Goal: Information Seeking & Learning: Understand process/instructions

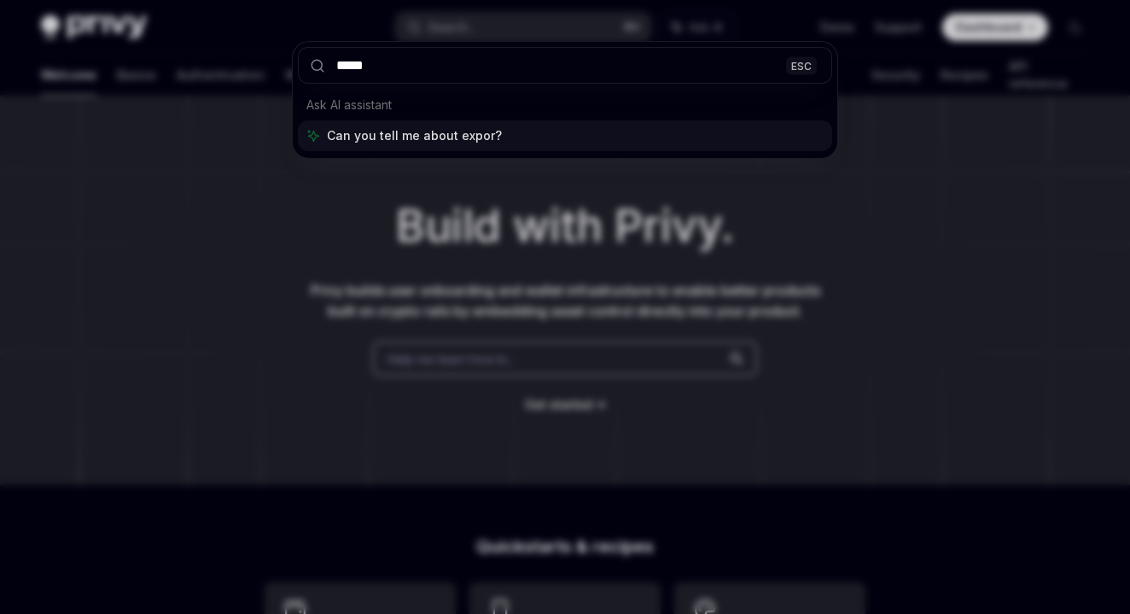
type input "******"
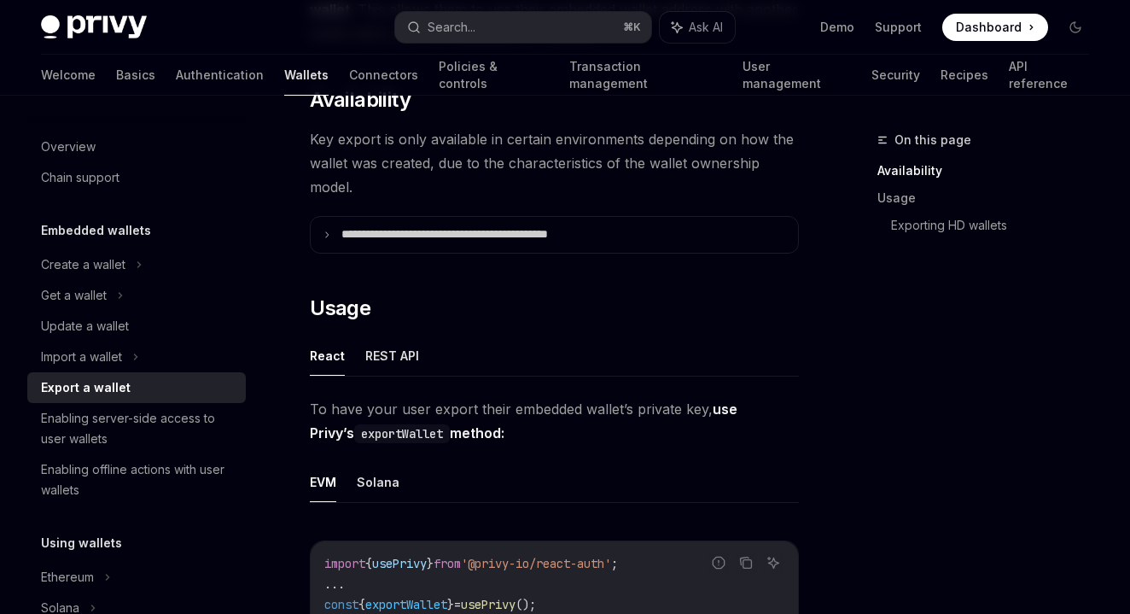
scroll to position [380, 0]
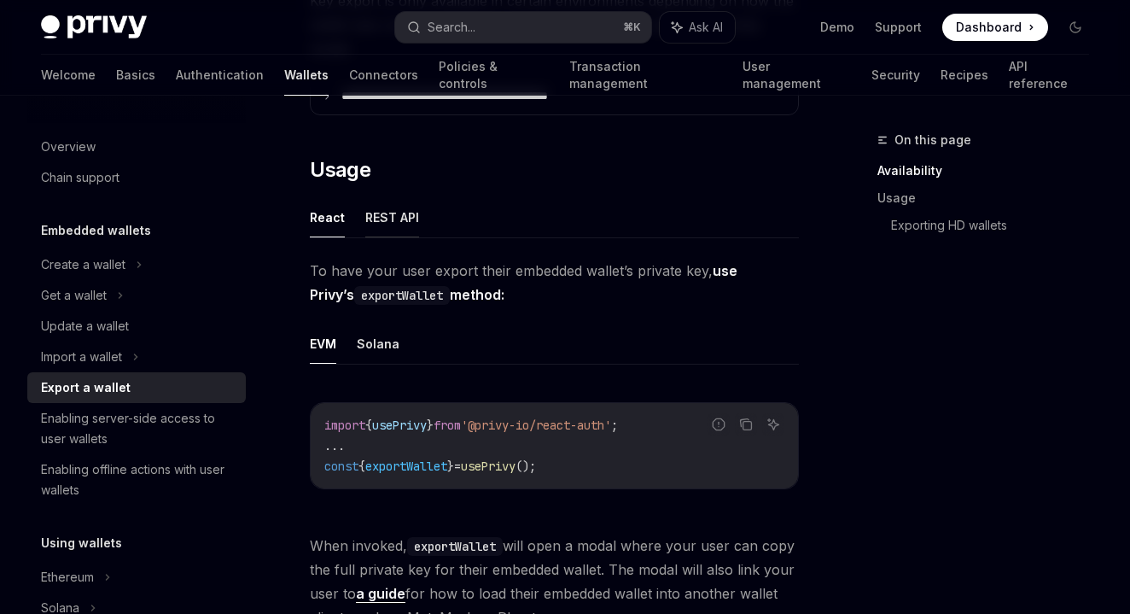
click at [389, 228] on button "REST API" at bounding box center [392, 217] width 54 height 40
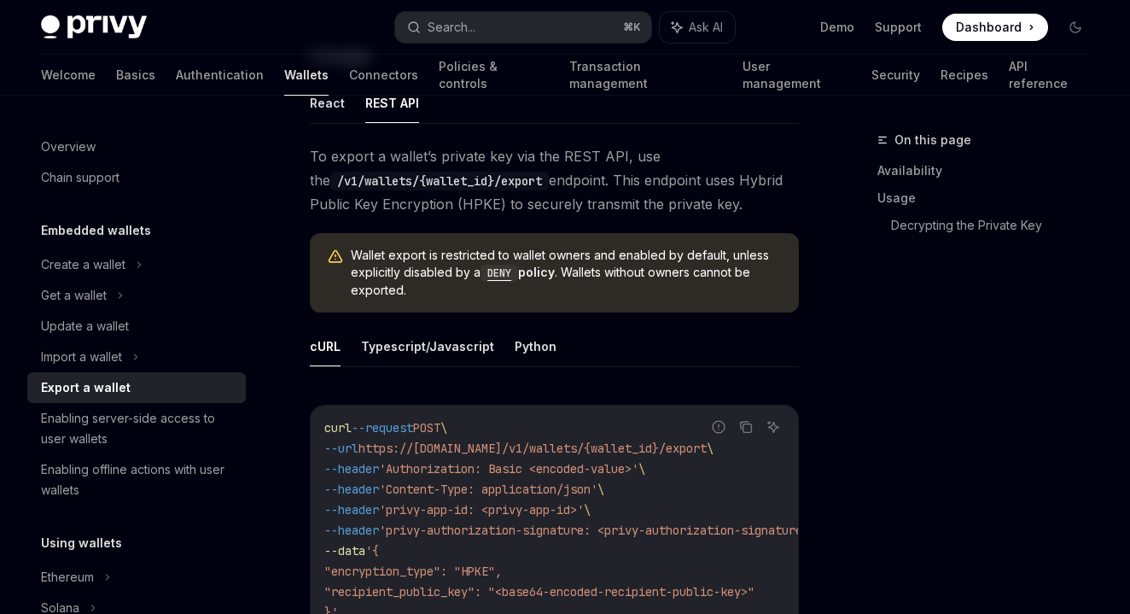
scroll to position [565, 0]
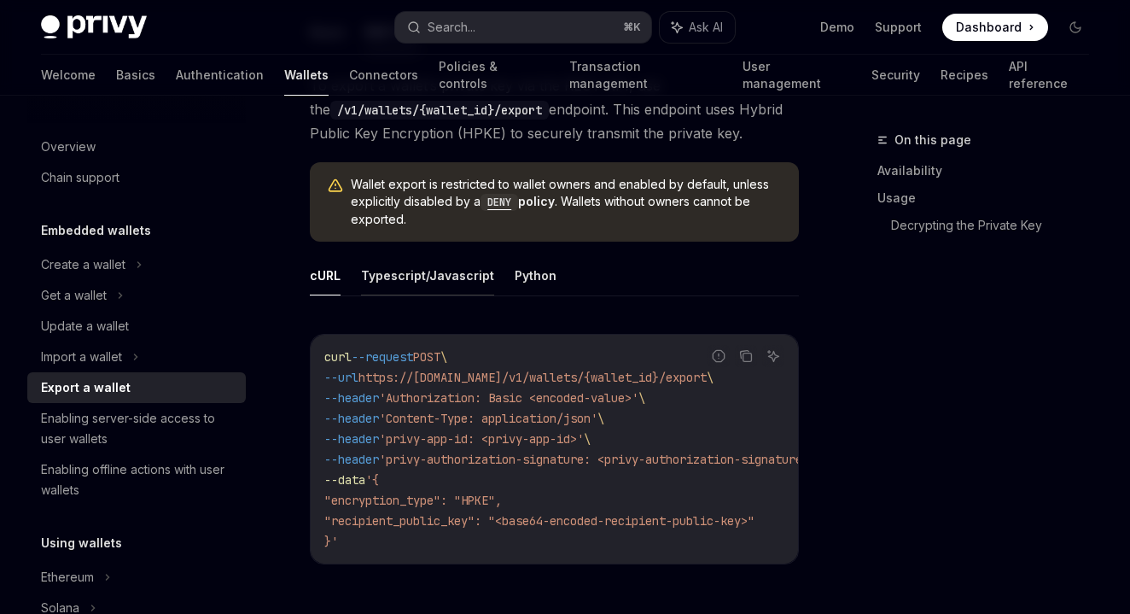
click at [408, 275] on button "Typescript/Javascript" at bounding box center [427, 275] width 133 height 40
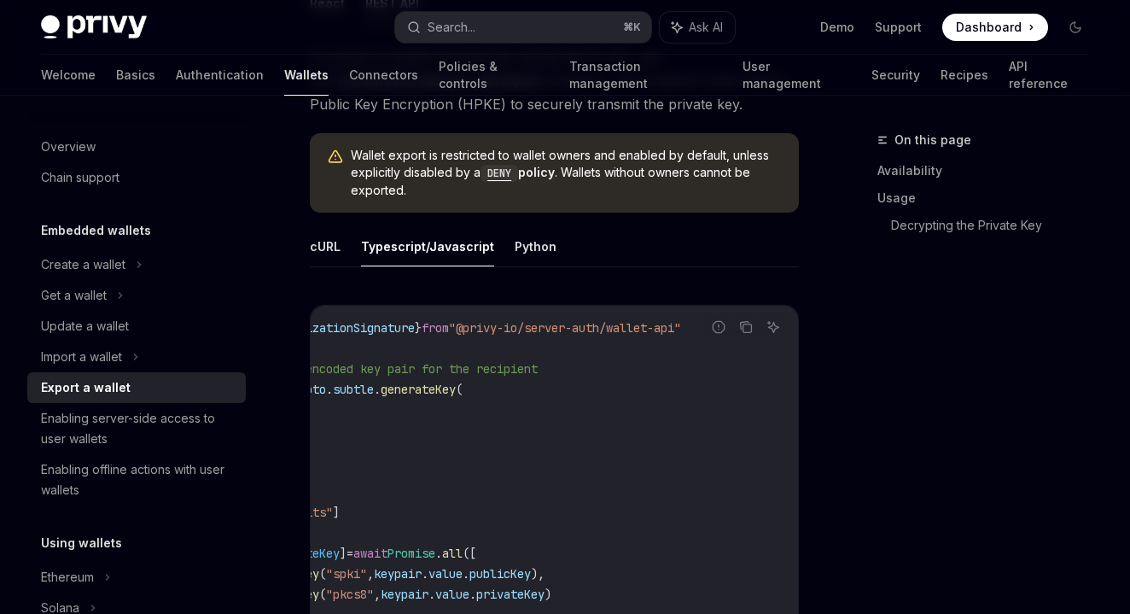
scroll to position [0, 174]
click at [470, 326] on span ""@privy-io/server-auth/wallet-api"" at bounding box center [553, 327] width 232 height 15
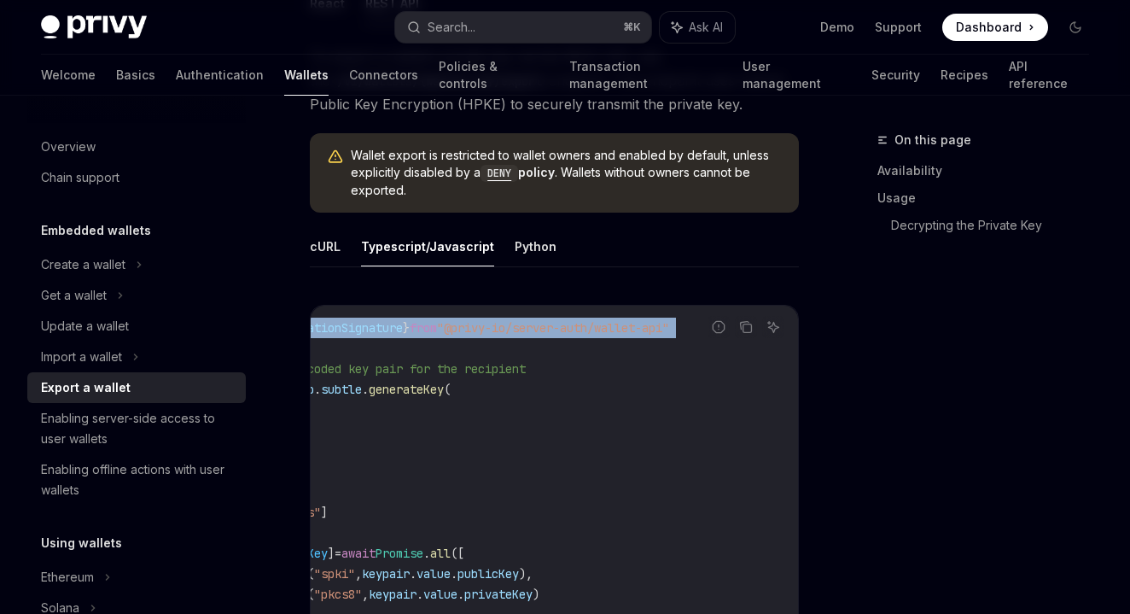
click at [470, 326] on span ""@privy-io/server-auth/wallet-api"" at bounding box center [553, 327] width 232 height 15
copy code "import { generateAuthorizationSignature } from "@privy-io/server-auth/wallet-ap…"
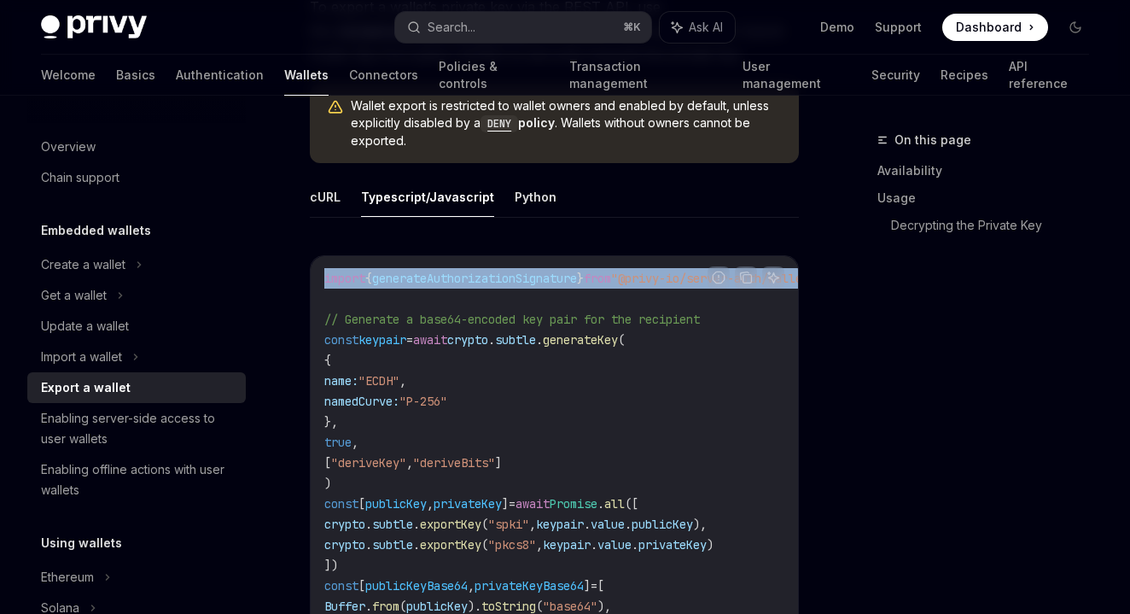
scroll to position [648, 0]
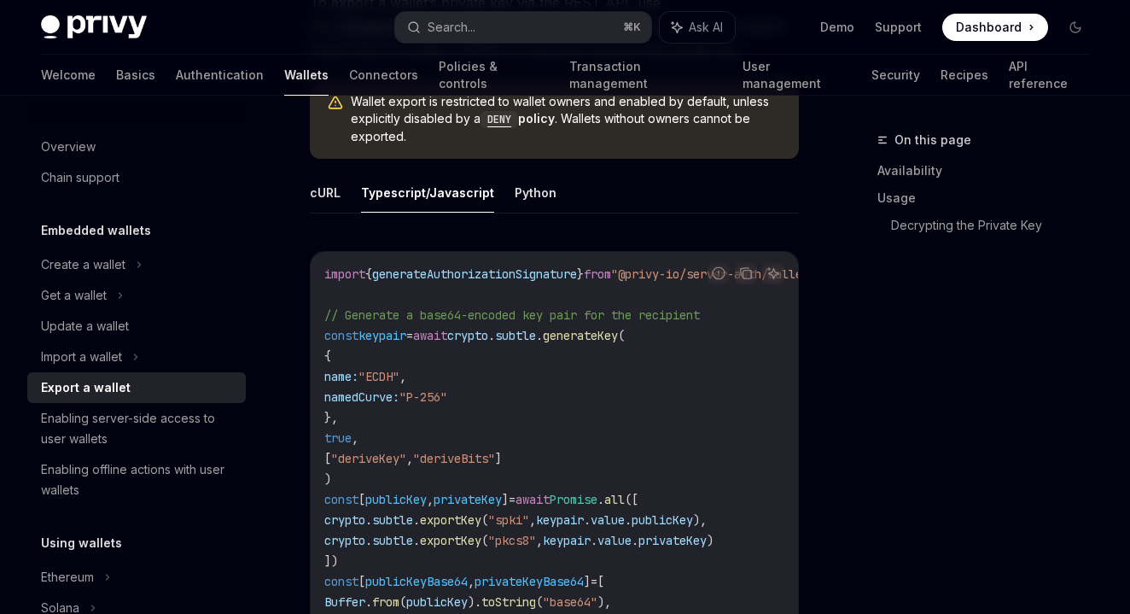
click at [388, 307] on span "// Generate a base64-encoded key pair for the recipient" at bounding box center [511, 314] width 375 height 15
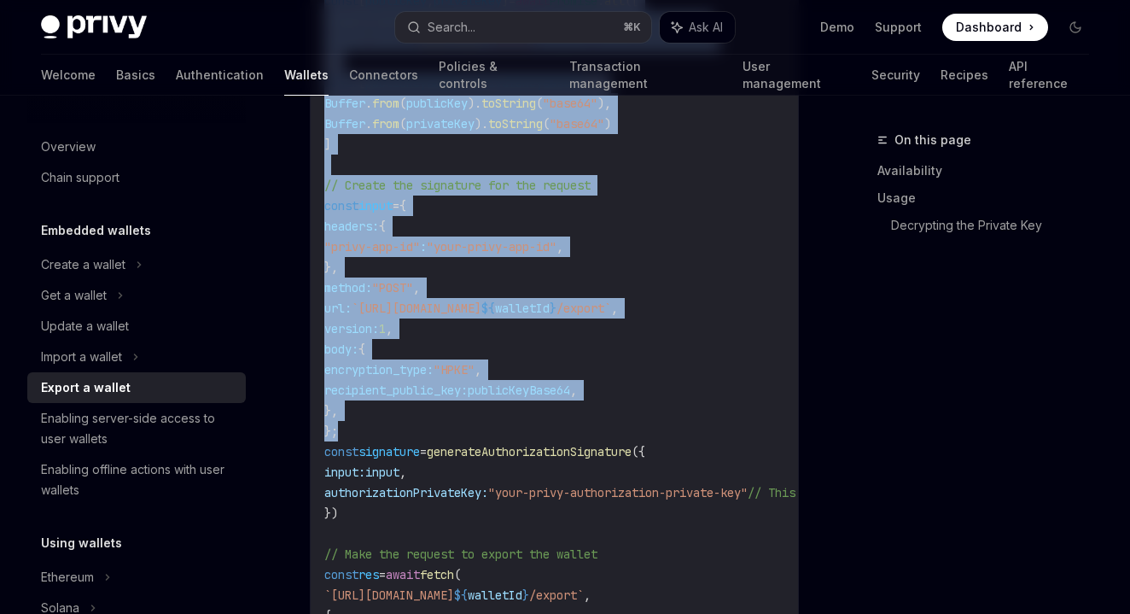
scroll to position [1139, 0]
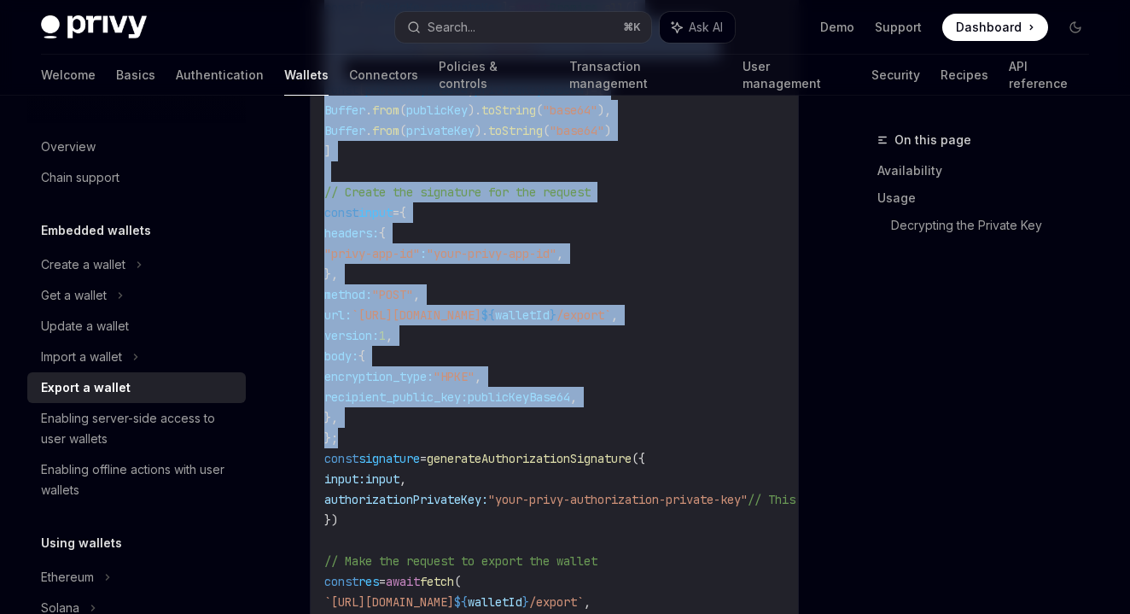
drag, startPoint x: 357, startPoint y: 297, endPoint x: 395, endPoint y: 435, distance: 143.5
click at [395, 435] on code "import { generateAuthorizationSignature } from "@privy-io/server-auth/wallet-ap…" at bounding box center [757, 335] width 867 height 1126
click at [475, 248] on span ""your-privy-app-id"" at bounding box center [492, 253] width 130 height 15
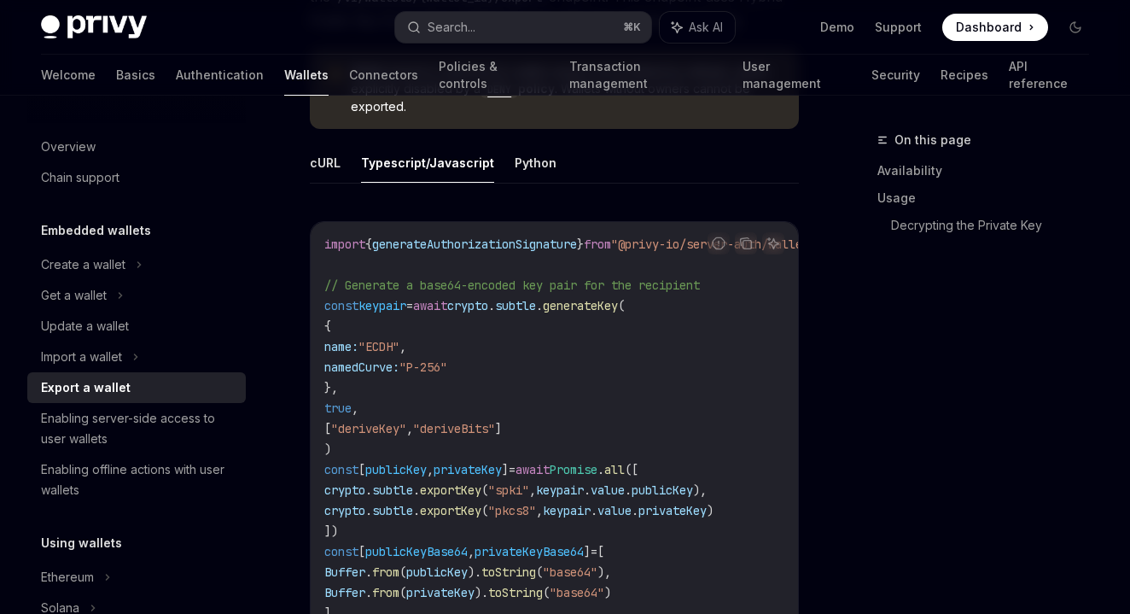
scroll to position [659, 0]
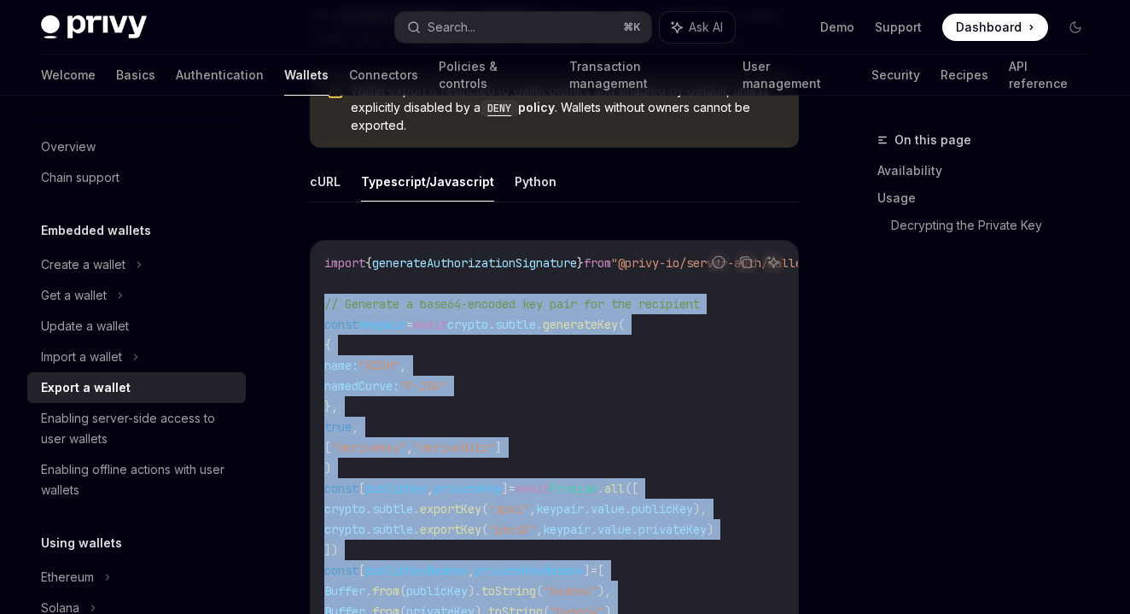
drag, startPoint x: 368, startPoint y: 451, endPoint x: 320, endPoint y: 301, distance: 157.6
copy code "// Generate a base64-encoded key pair for the recipient const keypair = await c…"
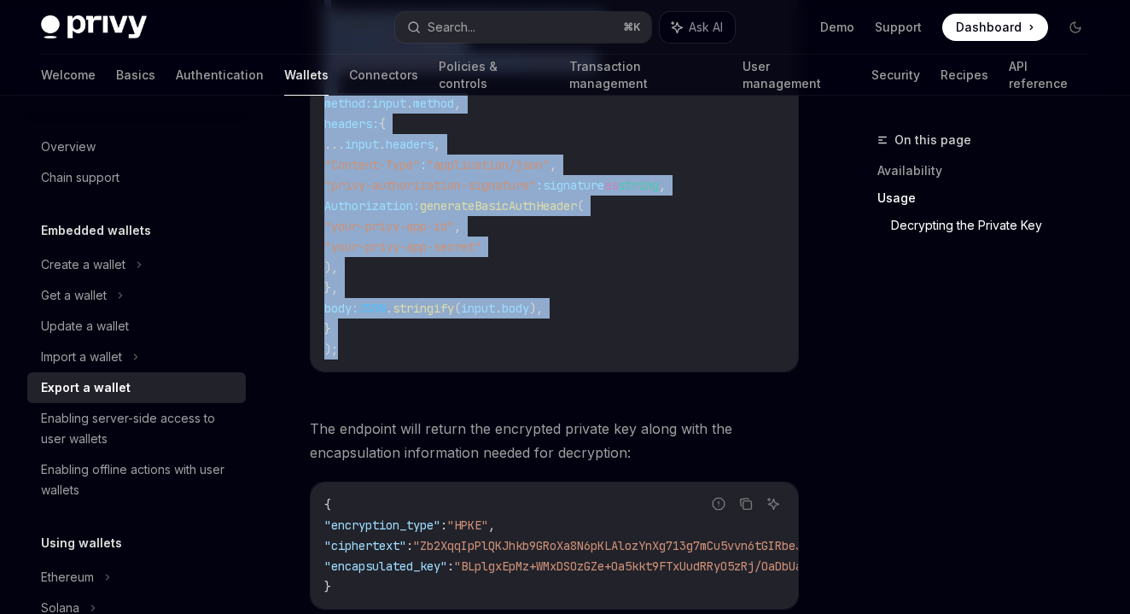
scroll to position [1737, 0]
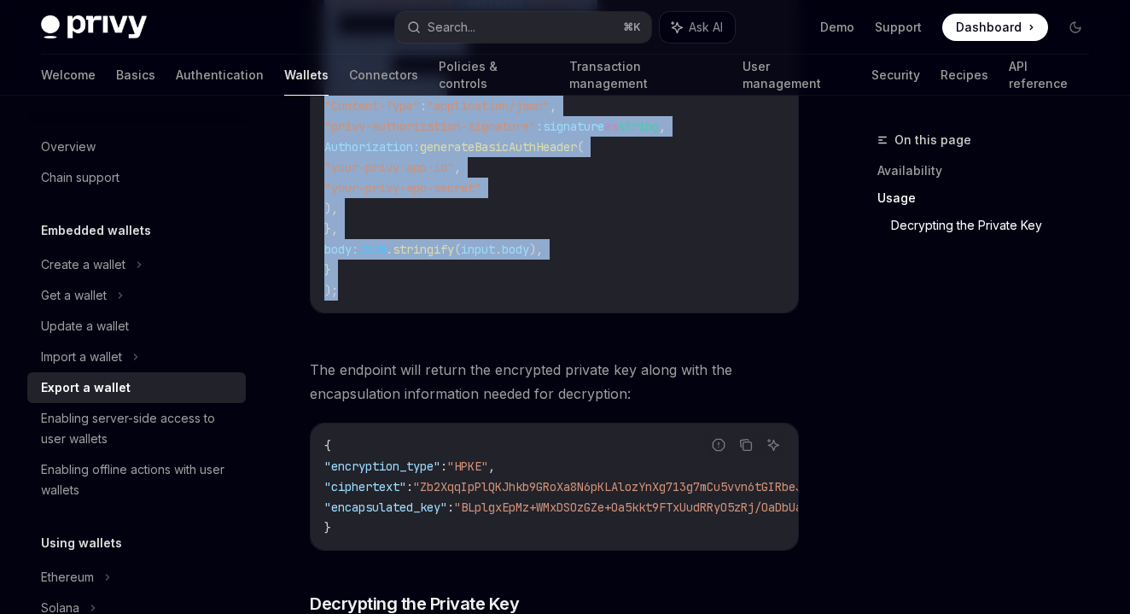
drag, startPoint x: 326, startPoint y: 258, endPoint x: 370, endPoint y: 331, distance: 85.3
copy code "import { generateAuthorizationSignature } from "@privy-io/server-auth/wallet-ap…"
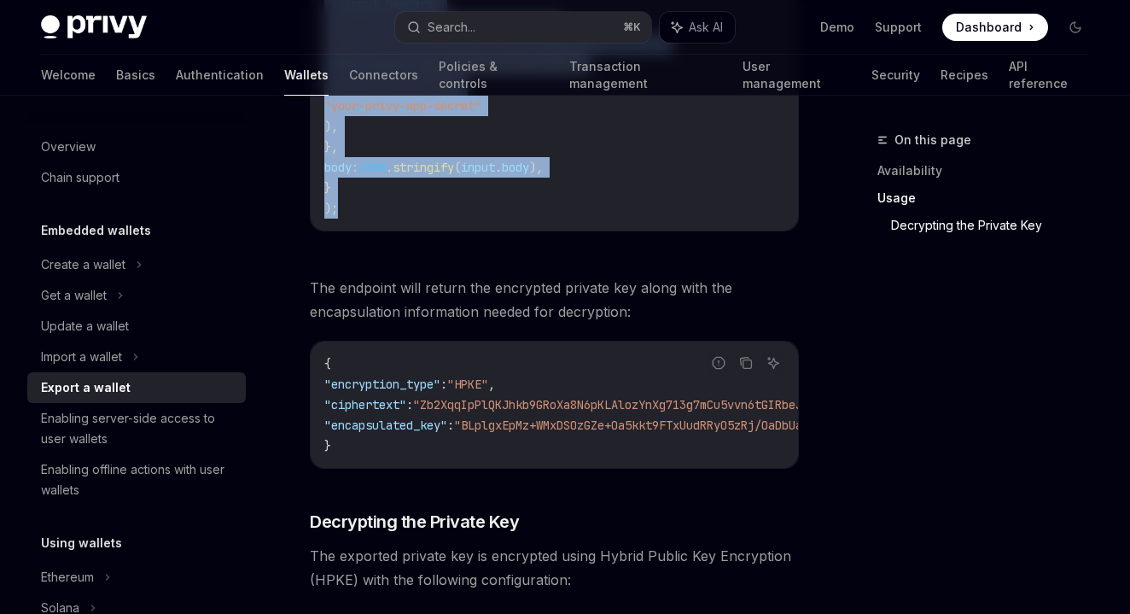
scroll to position [1821, 0]
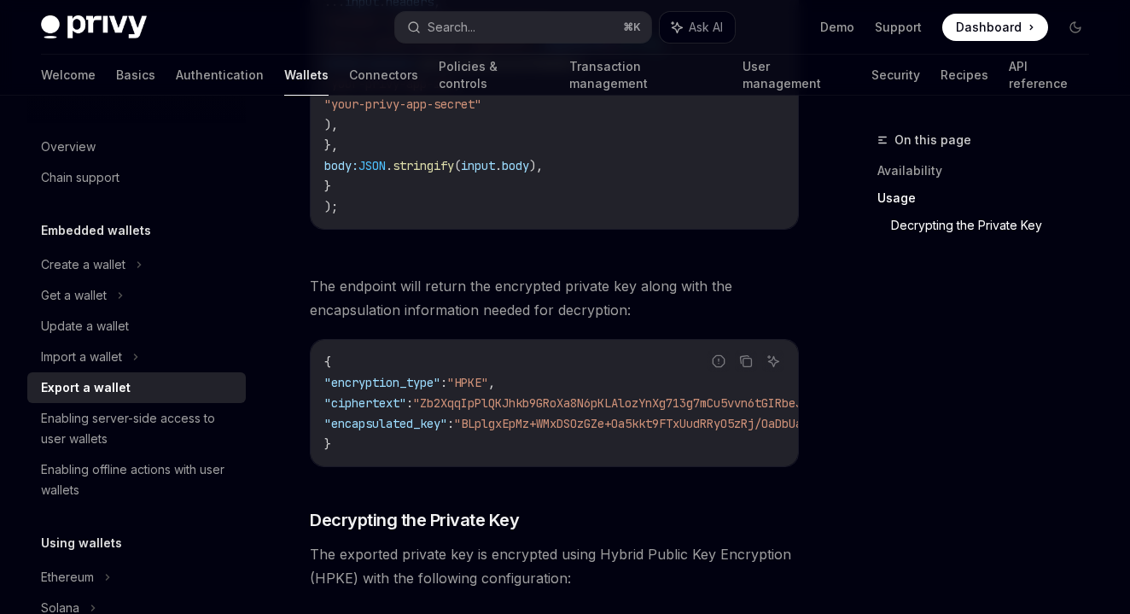
click at [335, 322] on span "The endpoint will return the encrypted private key along with the encapsulation…" at bounding box center [554, 298] width 489 height 48
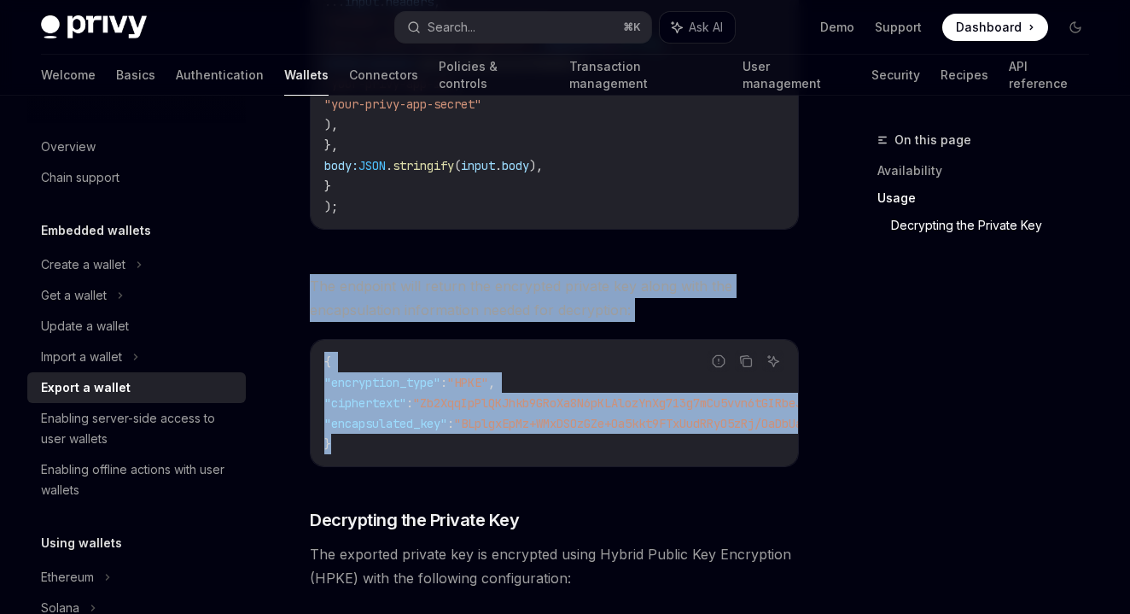
drag, startPoint x: 291, startPoint y: 276, endPoint x: 365, endPoint y: 467, distance: 204.3
click at [365, 466] on div "**********" at bounding box center [394, 320] width 816 height 4023
copy div "The endpoint will return the encrypted private key along with the encapsulation…"
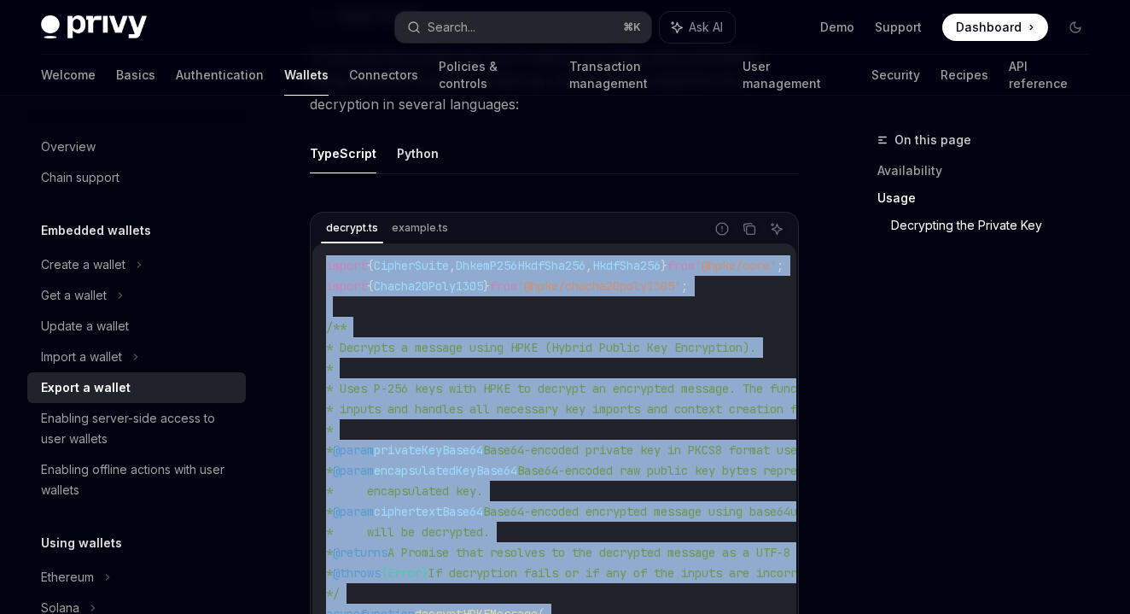
scroll to position [2486, 0]
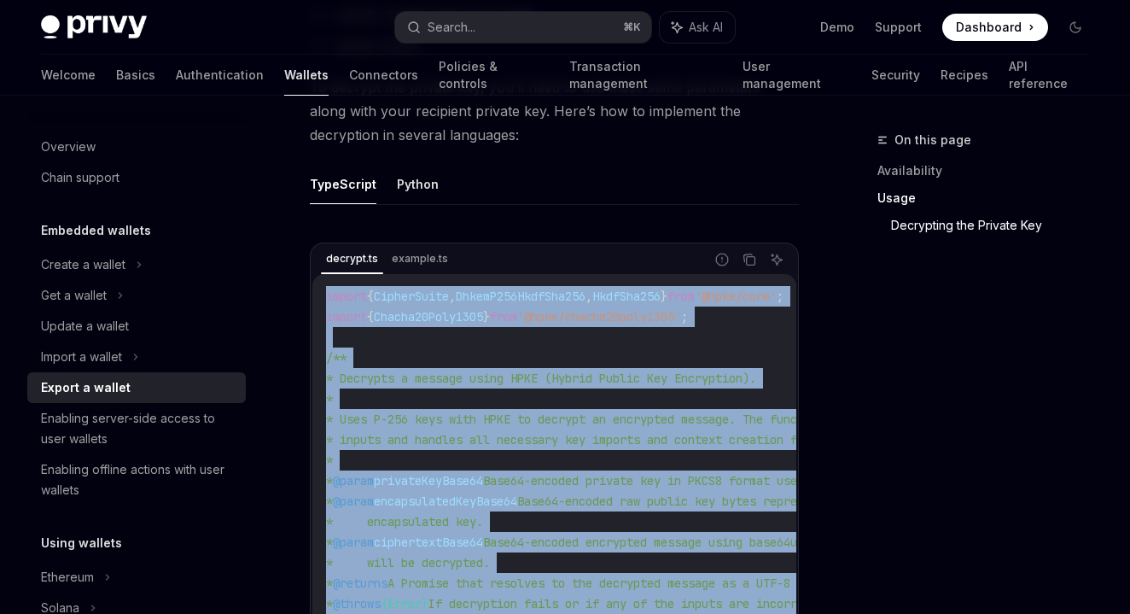
drag, startPoint x: 774, startPoint y: 342, endPoint x: 707, endPoint y: 351, distance: 68.0
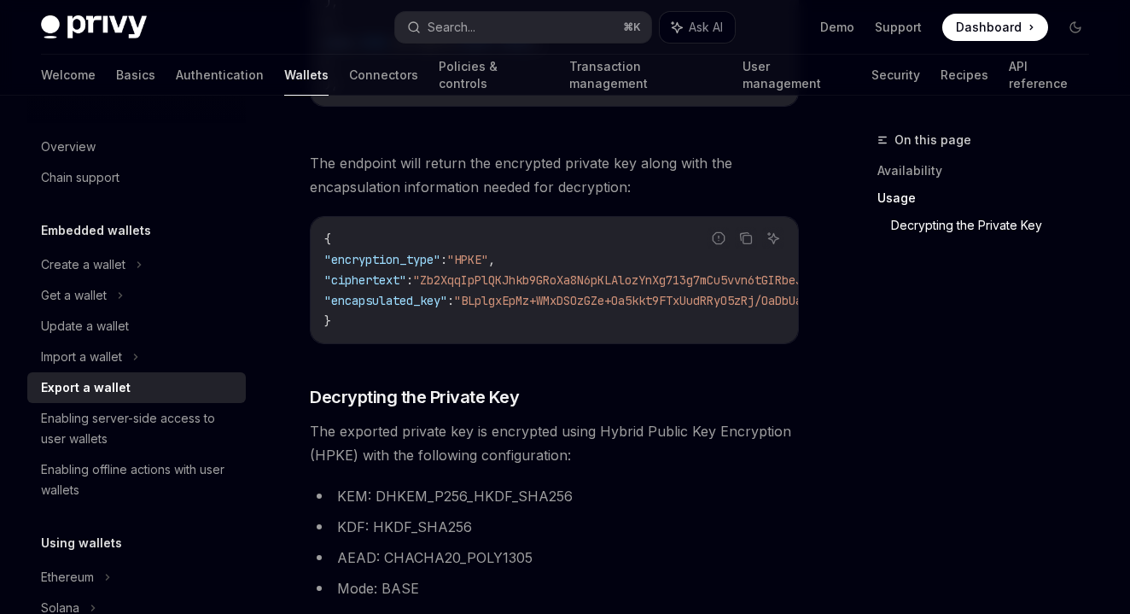
scroll to position [1942, 0]
click at [307, 394] on div "**********" at bounding box center [394, 198] width 816 height 4023
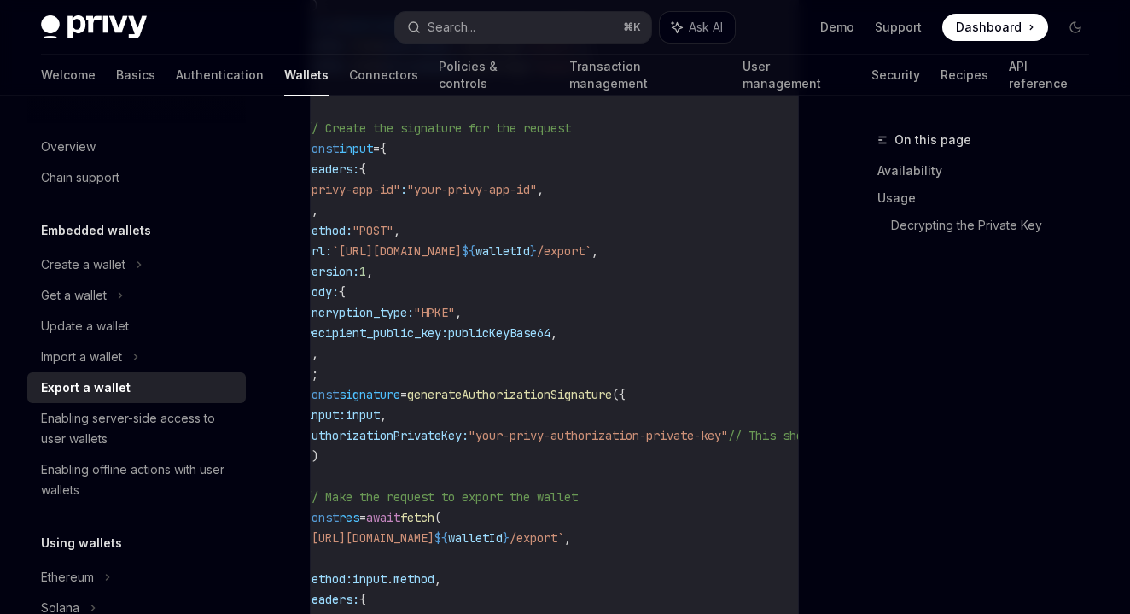
scroll to position [1190, 0]
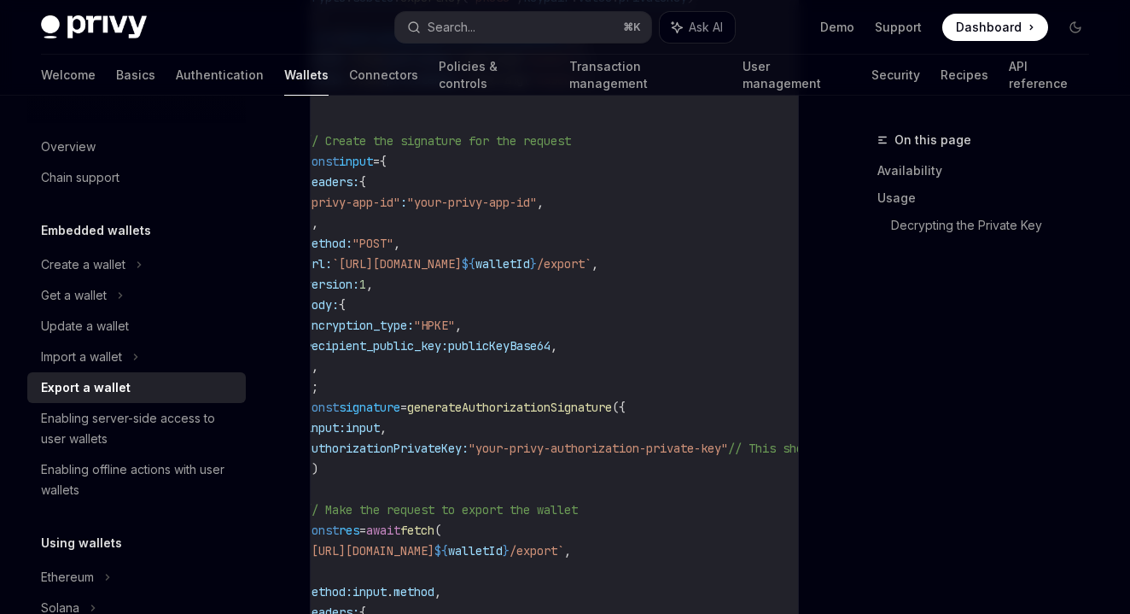
click at [350, 201] on span ""privy-app-id"" at bounding box center [353, 202] width 96 height 15
drag, startPoint x: 350, startPoint y: 201, endPoint x: 563, endPoint y: 203, distance: 213.3
click at [544, 203] on span ""privy-app-id" : "your-privy-app-id" ," at bounding box center [424, 202] width 239 height 15
copy span "privy-app-id" : "your-privy-app-id"
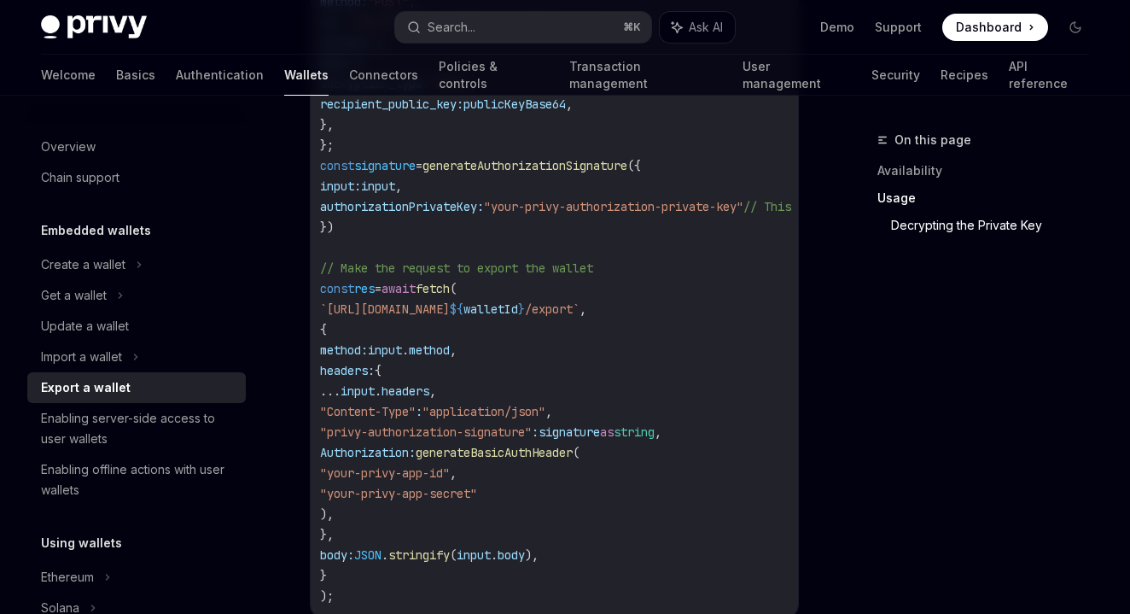
scroll to position [1436, 0]
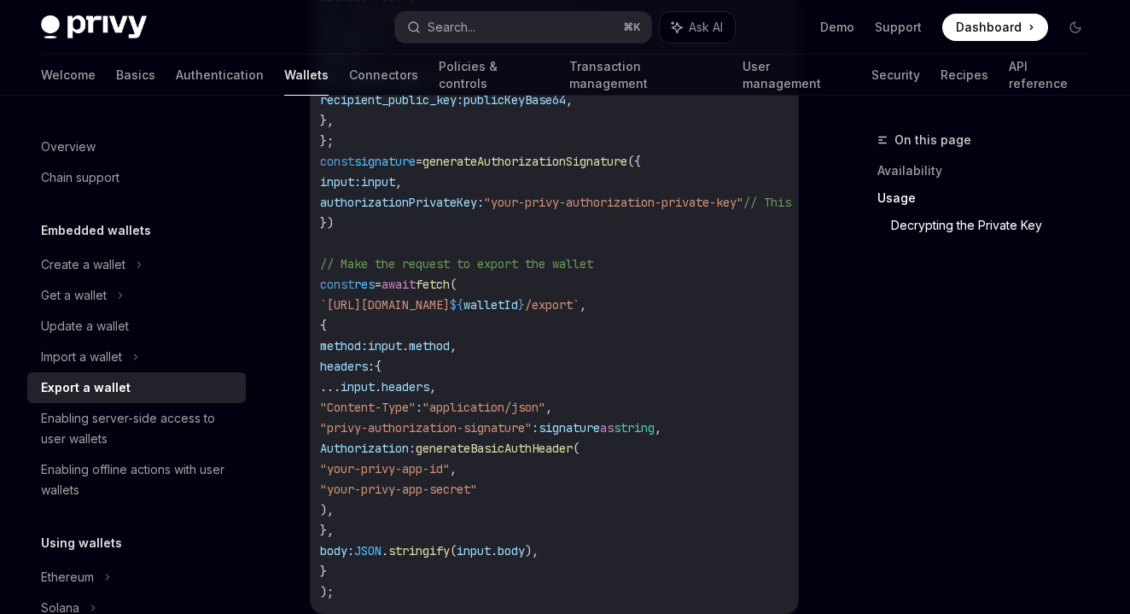
click at [497, 451] on span "generateBasicAuthHeader" at bounding box center [494, 447] width 157 height 15
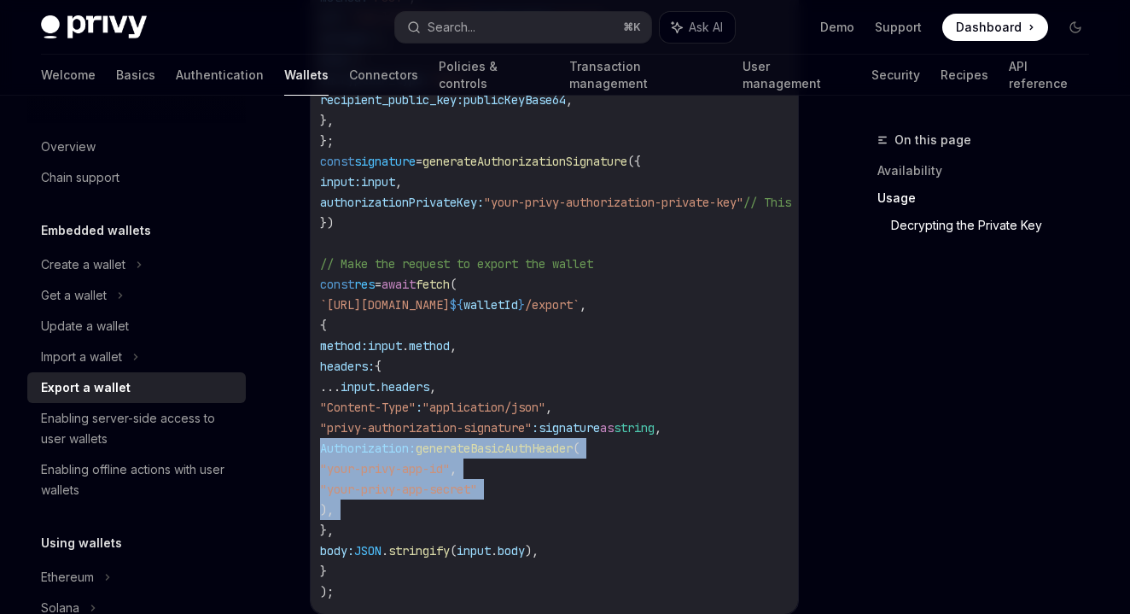
copy code "Authorization: generateBasicAuthHeader ( "your-privy-app-id" , "your-privy-app-…"
drag, startPoint x: 497, startPoint y: 451, endPoint x: 498, endPoint y: 509, distance: 58.0
click at [498, 509] on code "import { generateAuthorizationSignature } from "@privy-io/server-auth/wallet-ap…" at bounding box center [753, 38] width 867 height 1126
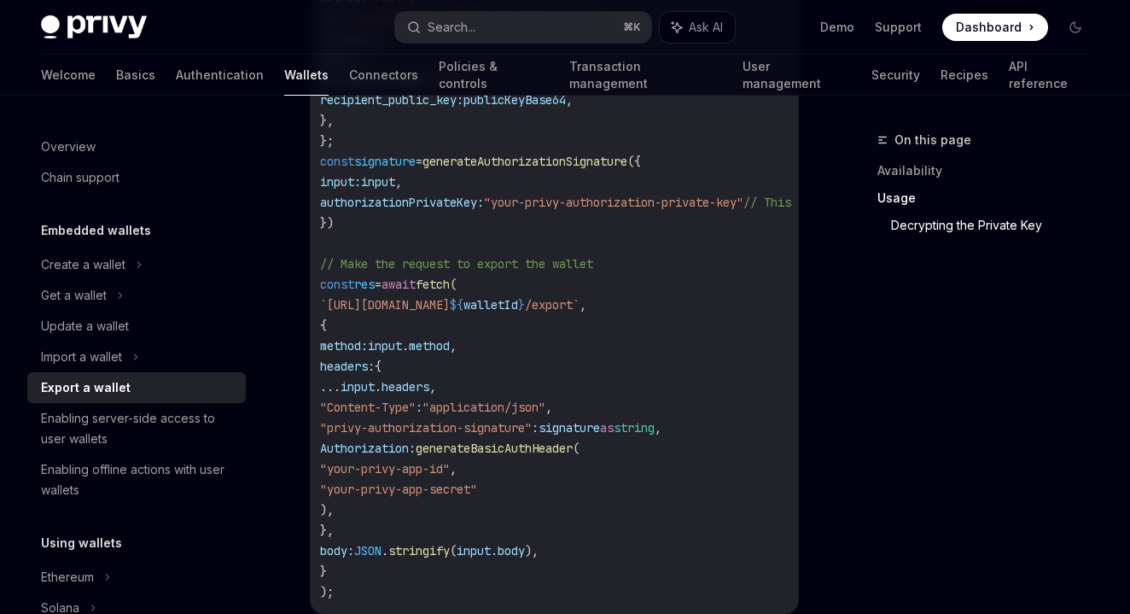
click at [527, 441] on span "generateBasicAuthHeader" at bounding box center [494, 447] width 157 height 15
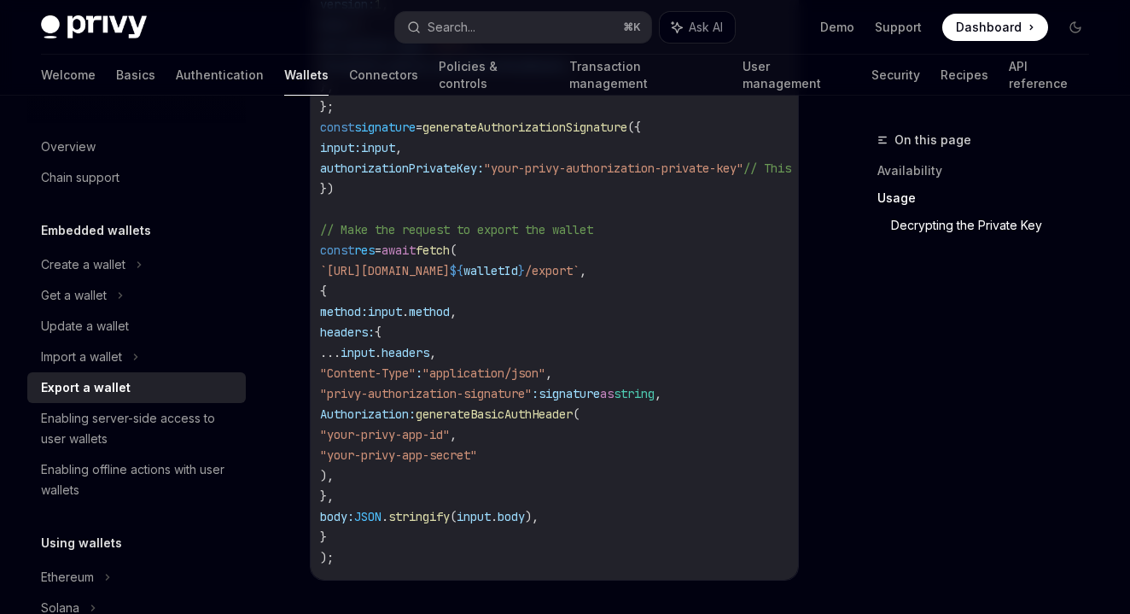
scroll to position [1486, 0]
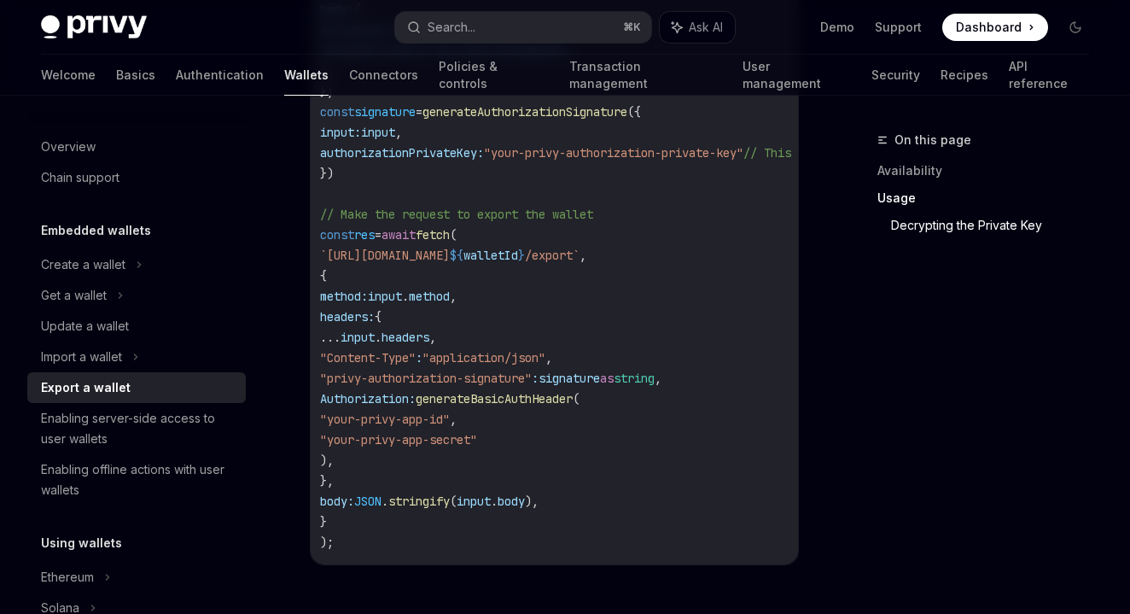
drag, startPoint x: 361, startPoint y: 401, endPoint x: 393, endPoint y: 466, distance: 72.5
copy code "Authorization: generateBasicAuthHeader ( "your-privy-app-id" , "your-privy-app-…"
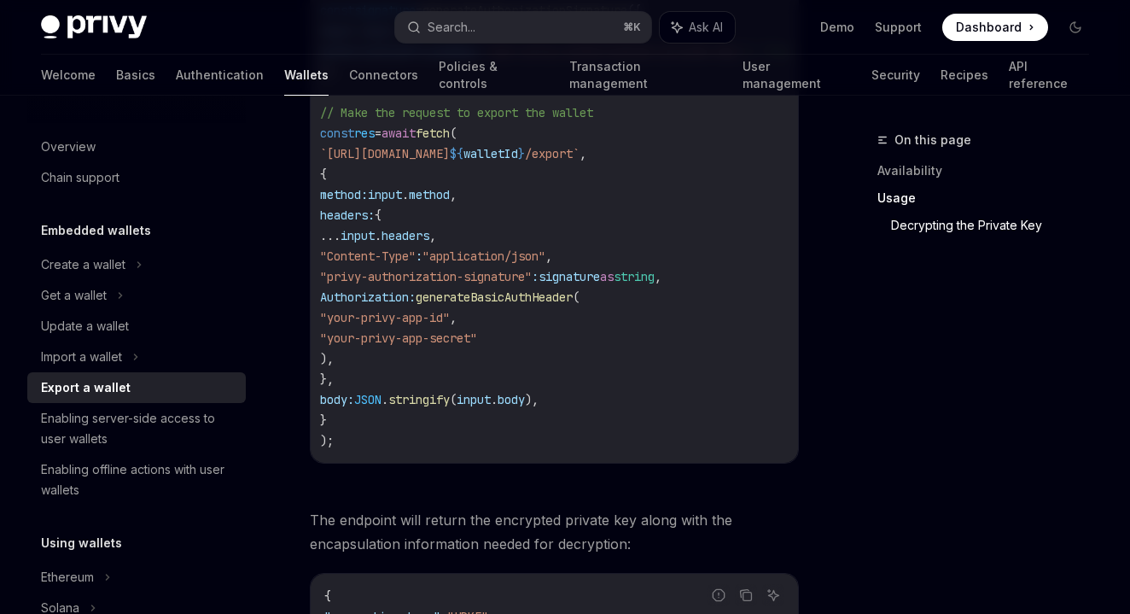
scroll to position [1467, 0]
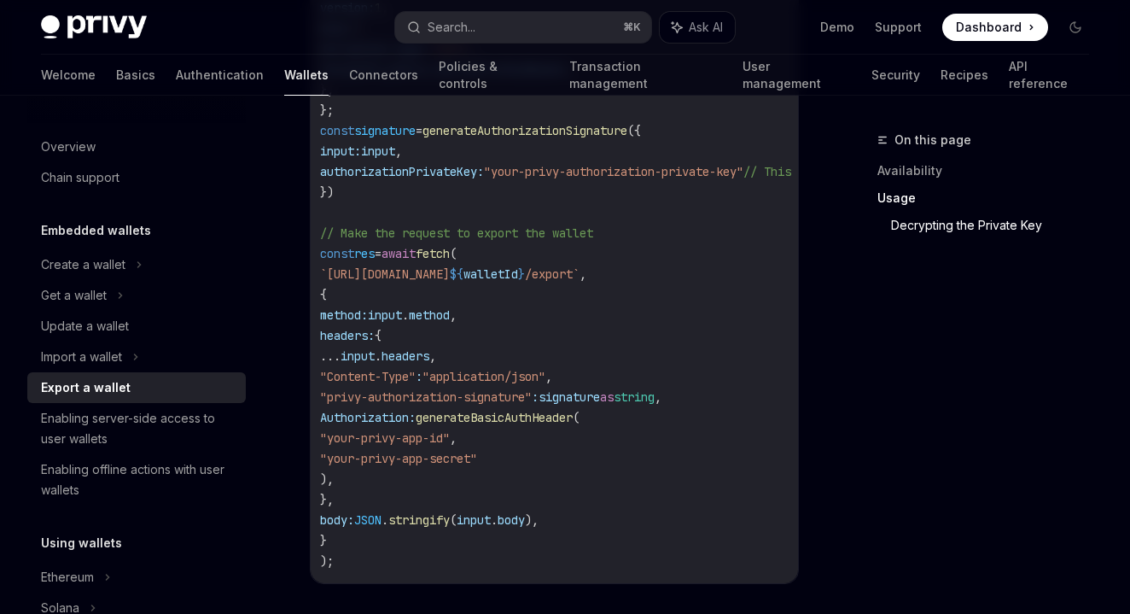
click at [402, 317] on span "input" at bounding box center [385, 314] width 34 height 15
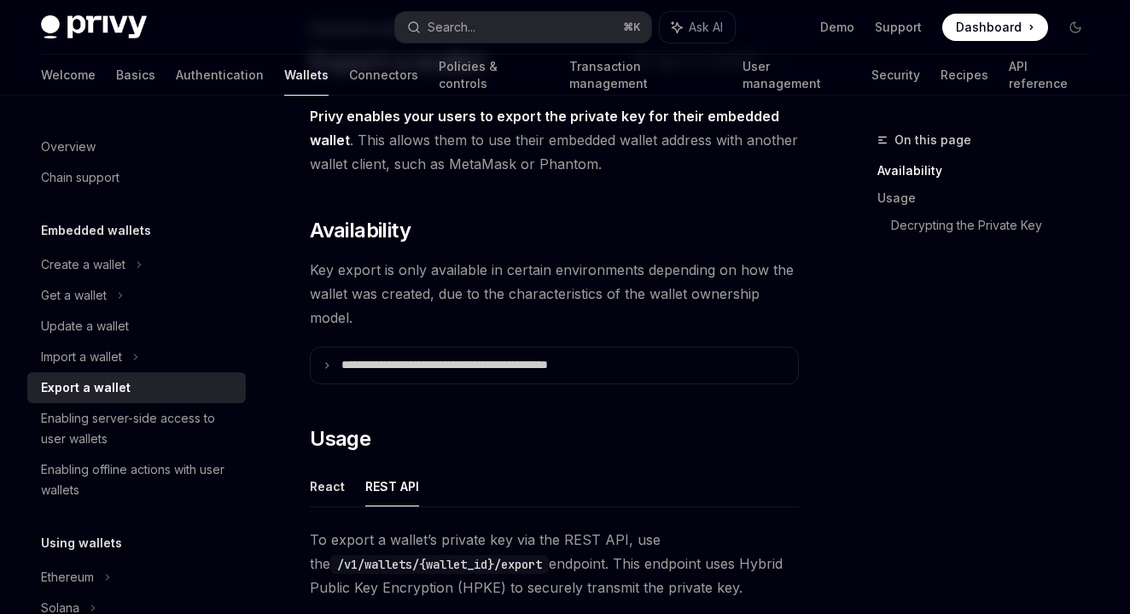
scroll to position [201, 0]
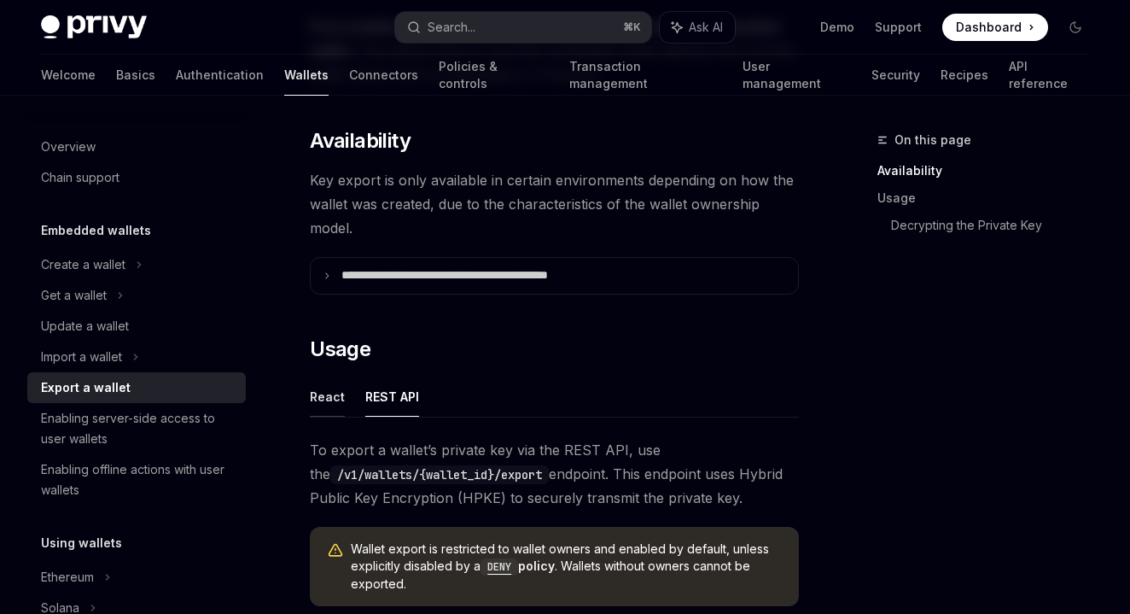
click at [335, 381] on button "React" at bounding box center [327, 396] width 35 height 40
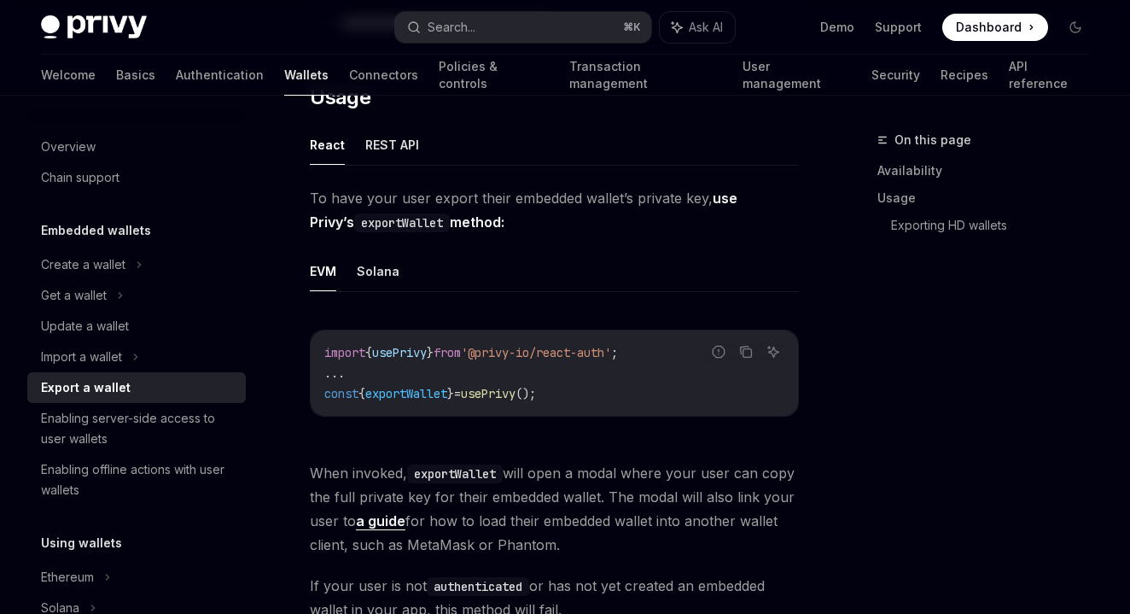
scroll to position [420, 0]
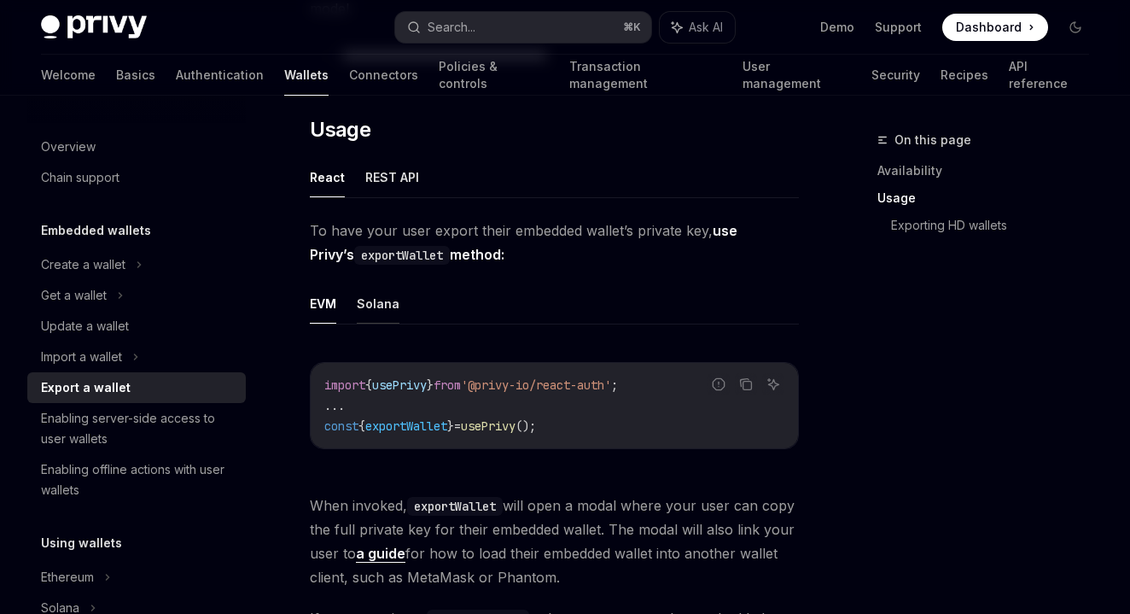
click at [384, 304] on button "Solana" at bounding box center [378, 303] width 43 height 40
click at [325, 298] on button "EVM" at bounding box center [323, 303] width 26 height 40
click at [392, 178] on button "REST API" at bounding box center [392, 177] width 54 height 40
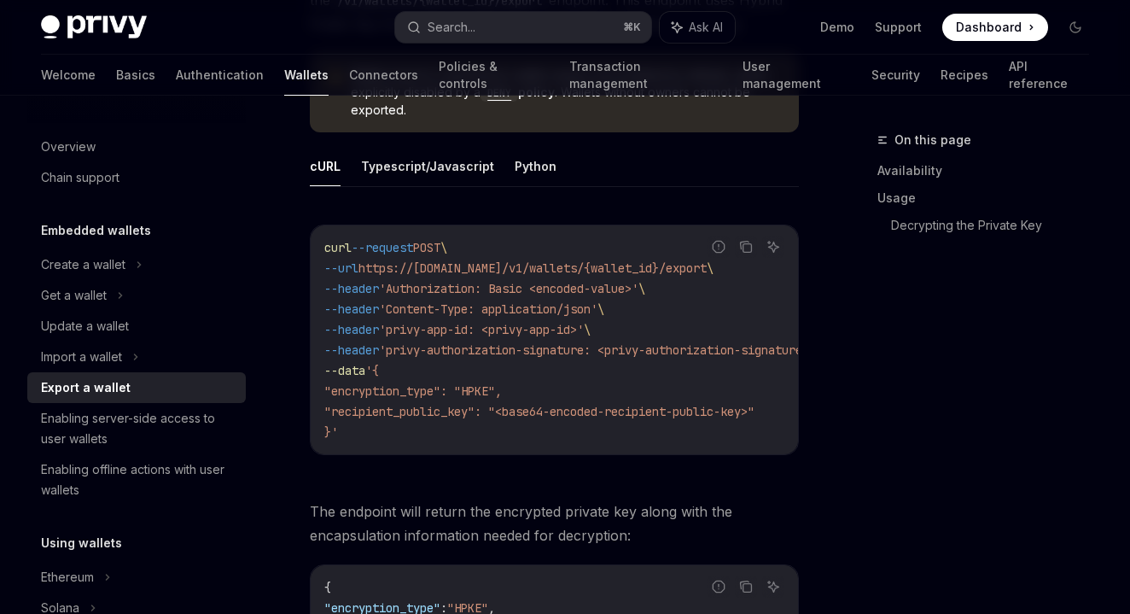
scroll to position [627, 0]
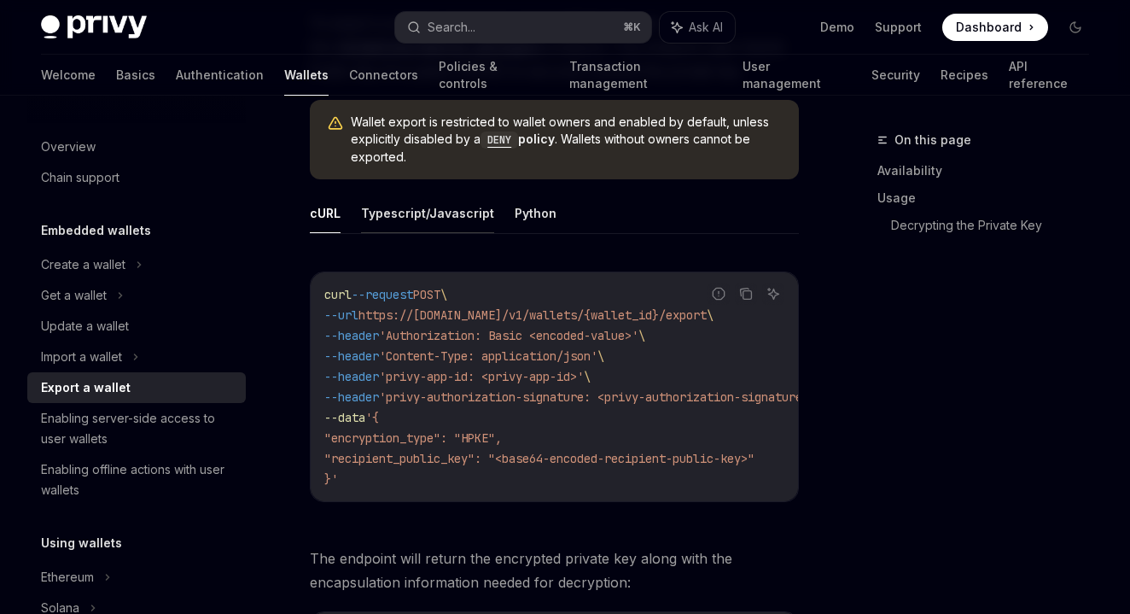
click at [448, 220] on button "Typescript/Javascript" at bounding box center [427, 213] width 133 height 40
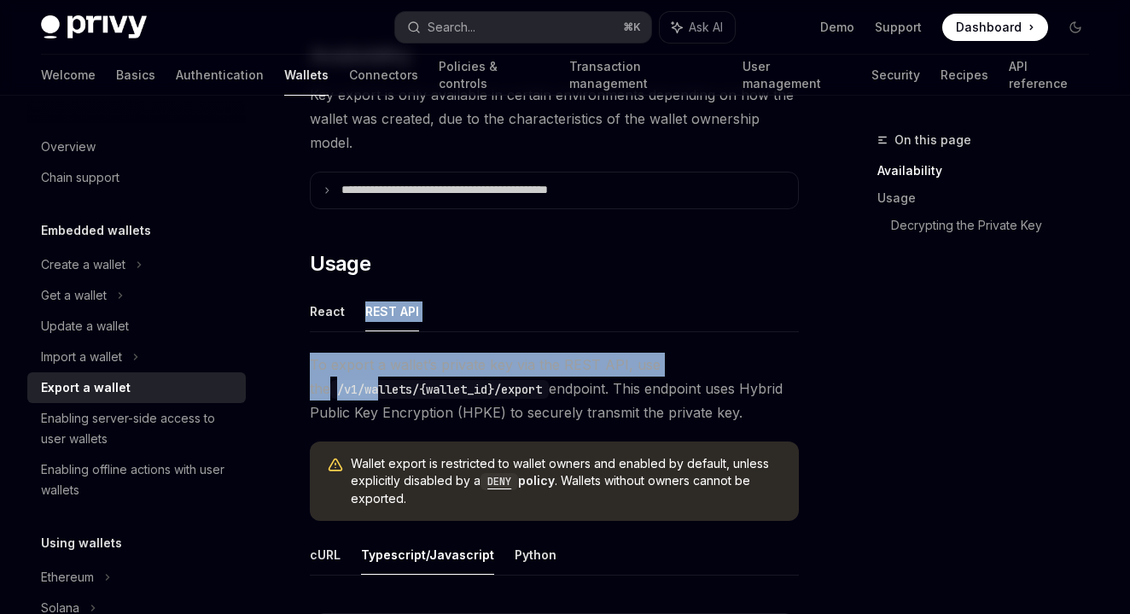
scroll to position [299, 0]
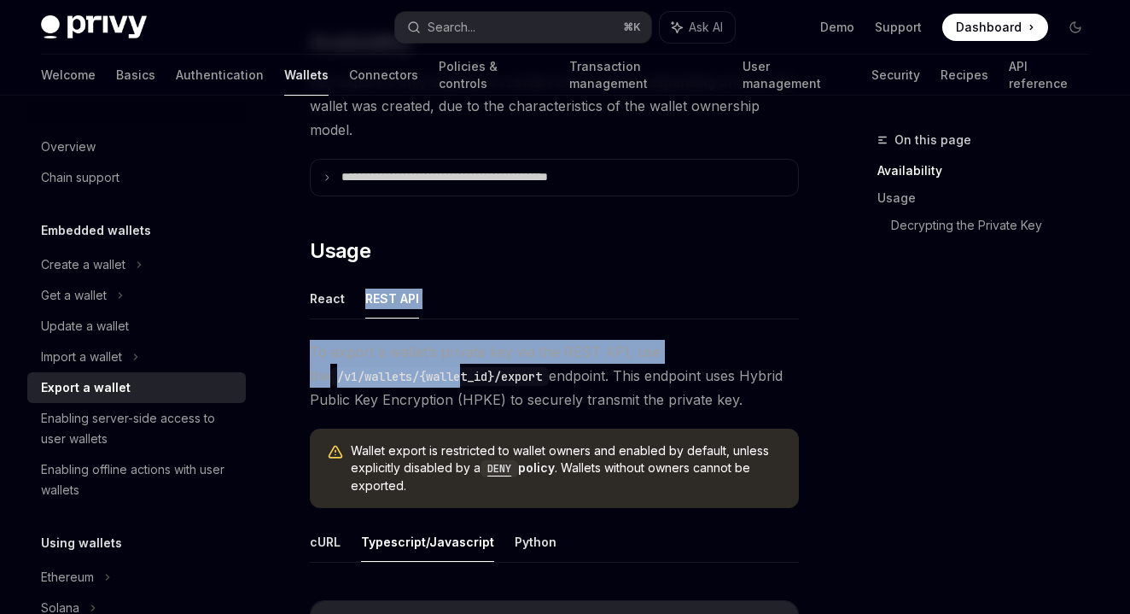
drag, startPoint x: 289, startPoint y: 355, endPoint x: 450, endPoint y: 386, distance: 163.3
click at [449, 385] on span "To export a wallet’s private key via the REST API, use the /v1/wallets/{wallet_…" at bounding box center [554, 376] width 489 height 72
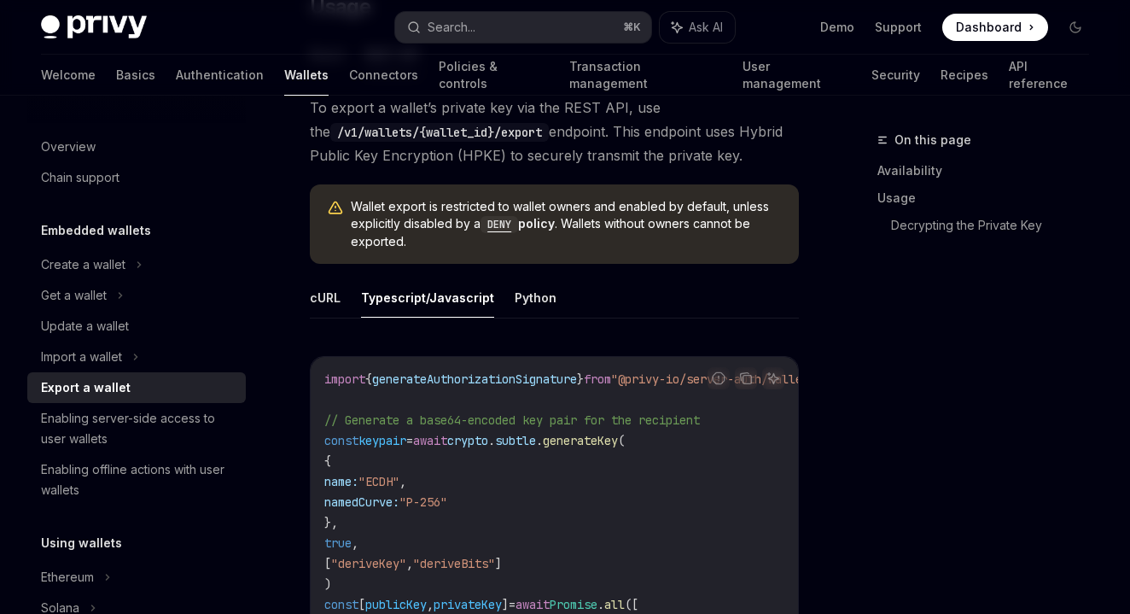
scroll to position [562, 0]
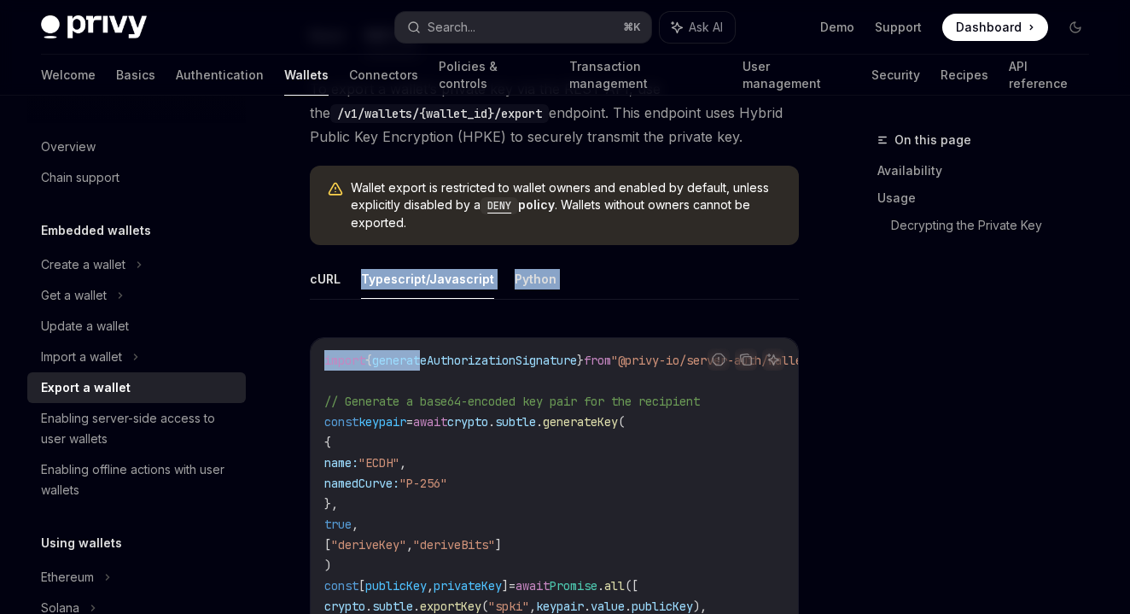
drag, startPoint x: 354, startPoint y: 272, endPoint x: 433, endPoint y: 352, distance: 111.6
click at [433, 352] on span "generateAuthorizationSignature" at bounding box center [474, 359] width 205 height 15
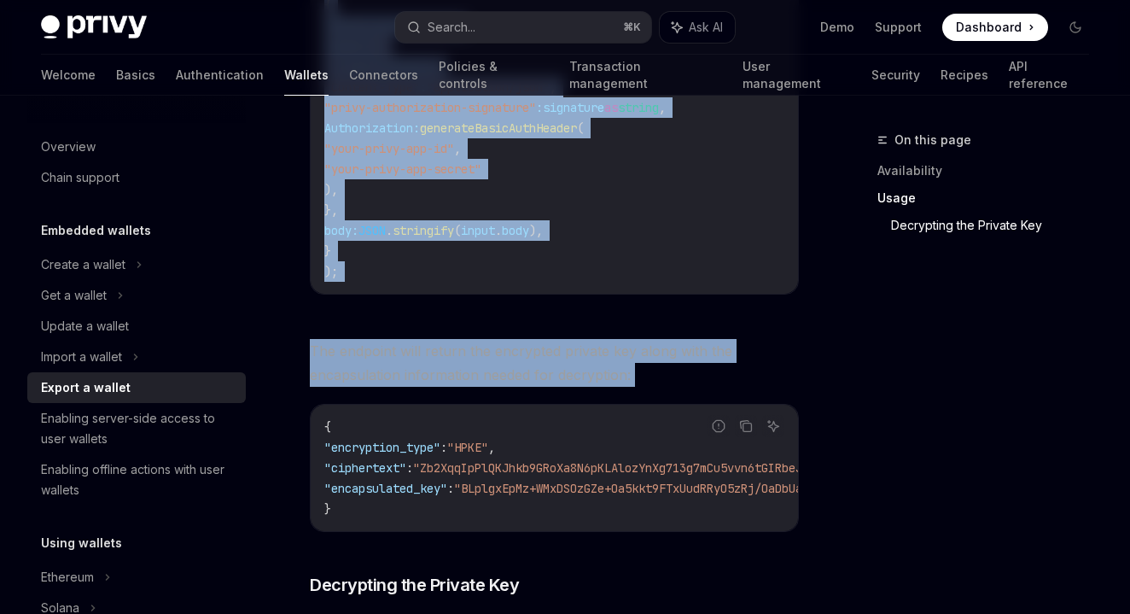
scroll to position [1768, 0]
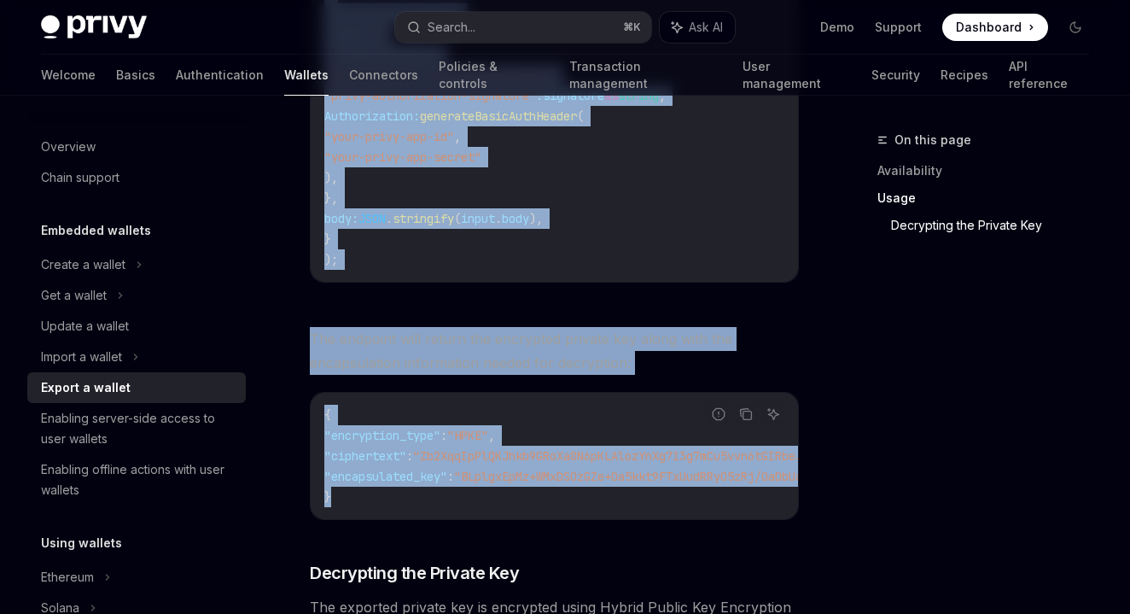
drag, startPoint x: 325, startPoint y: 357, endPoint x: 401, endPoint y: 522, distance: 182.1
click at [401, 522] on div "**********" at bounding box center [394, 373] width 816 height 4023
copy div "import { generateAuthorizationSignature } from "@privy-io/server-auth/wallet-ap…"
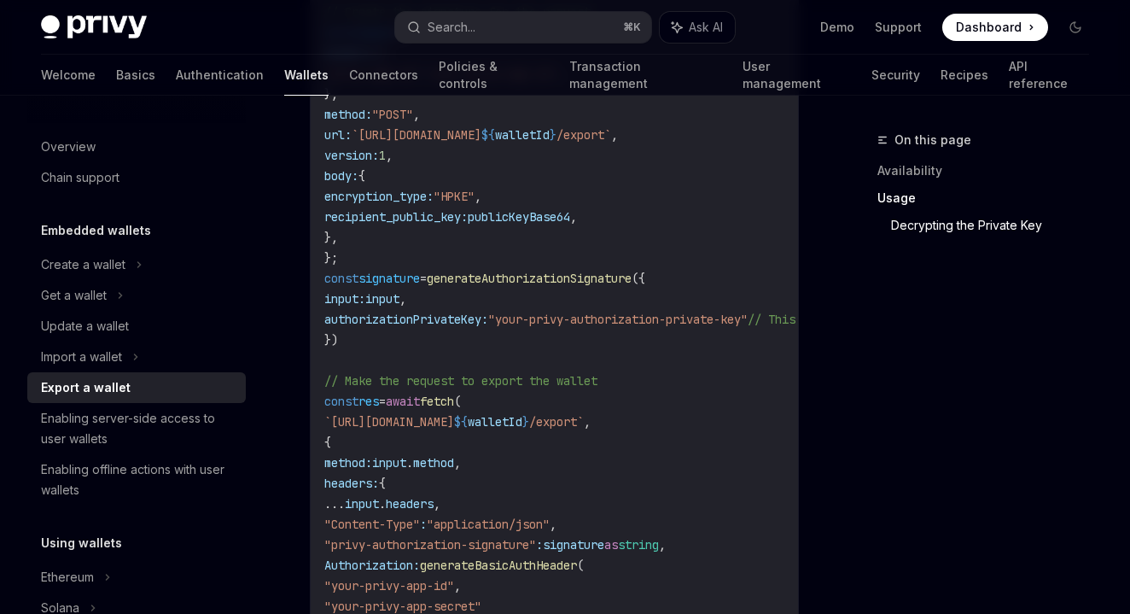
scroll to position [1312, 0]
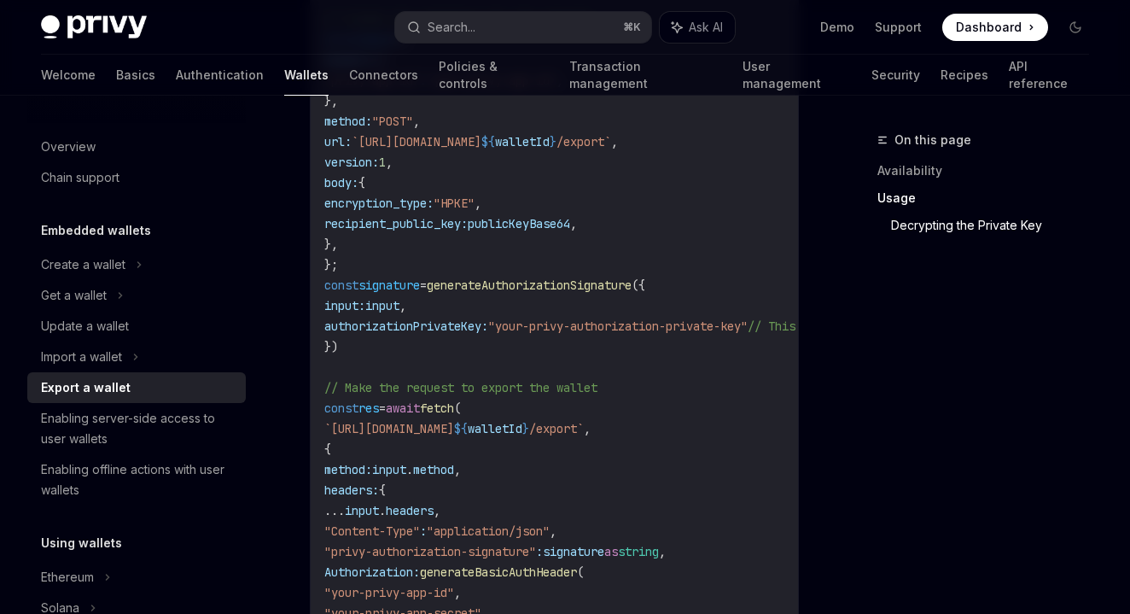
click at [515, 289] on span "generateAuthorizationSignature" at bounding box center [529, 284] width 205 height 15
click at [542, 323] on span ""your-privy-authorization-private-key"" at bounding box center [617, 325] width 259 height 15
drag, startPoint x: 542, startPoint y: 323, endPoint x: 748, endPoint y: 323, distance: 206.5
click at [748, 324] on span ""your-privy-authorization-private-key"" at bounding box center [617, 325] width 259 height 15
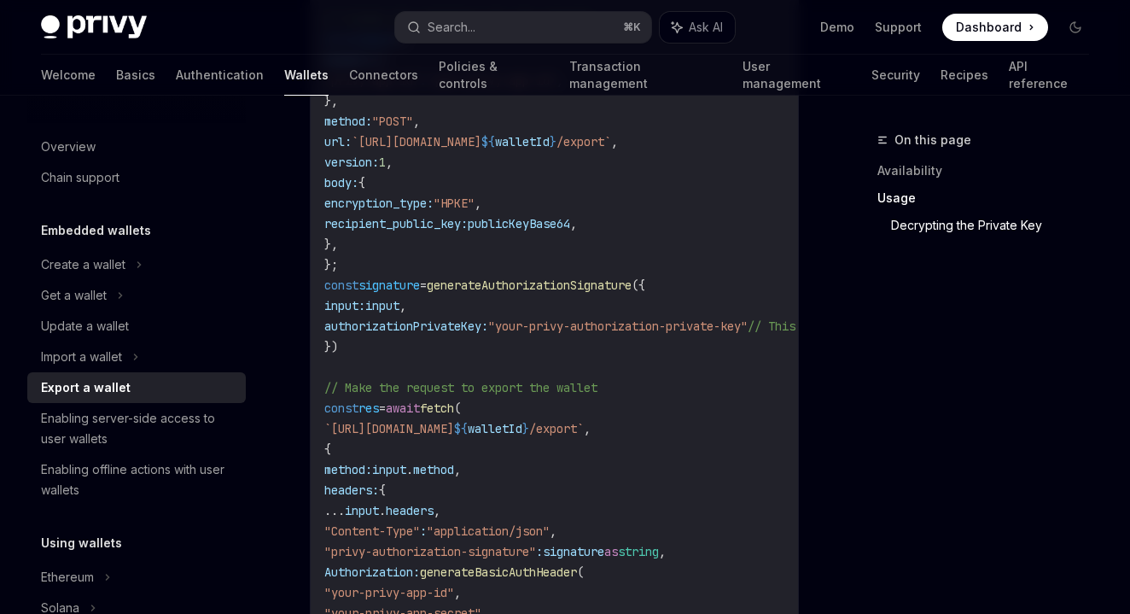
click at [748, 320] on span ""your-privy-authorization-private-key"" at bounding box center [617, 325] width 259 height 15
drag, startPoint x: 766, startPoint y: 320, endPoint x: 534, endPoint y: 318, distance: 232.1
click at [534, 318] on span ""your-privy-authorization-private-key"" at bounding box center [617, 325] width 259 height 15
click at [488, 323] on span "authorizationPrivateKey:" at bounding box center [406, 325] width 164 height 15
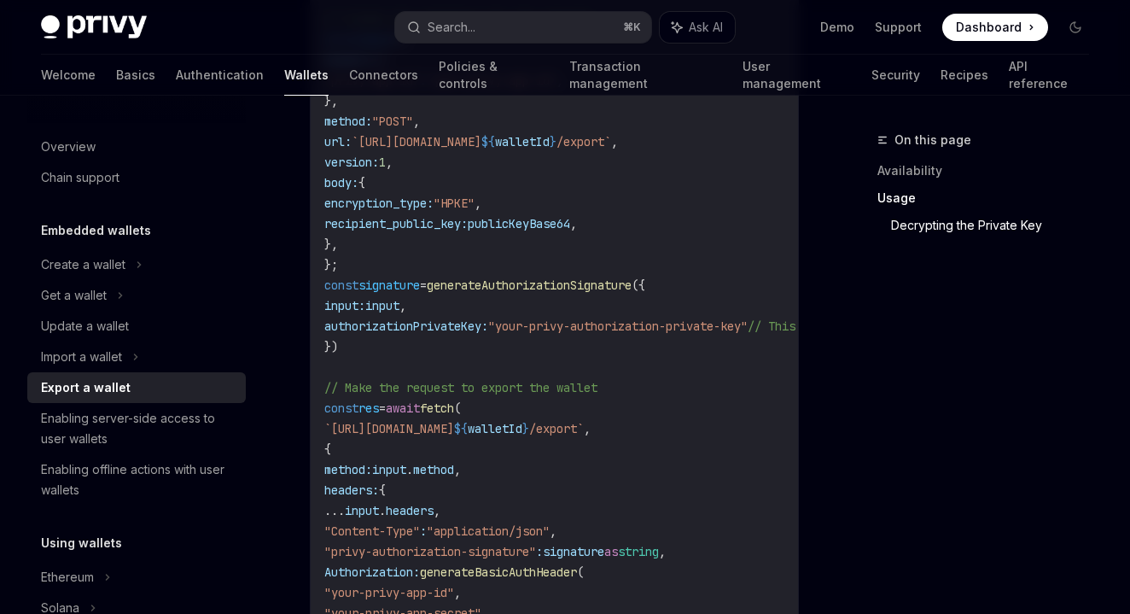
copy span "authorizationPrivateKey"
click at [439, 76] on link "Policies & controls" at bounding box center [494, 75] width 110 height 41
type textarea "*"
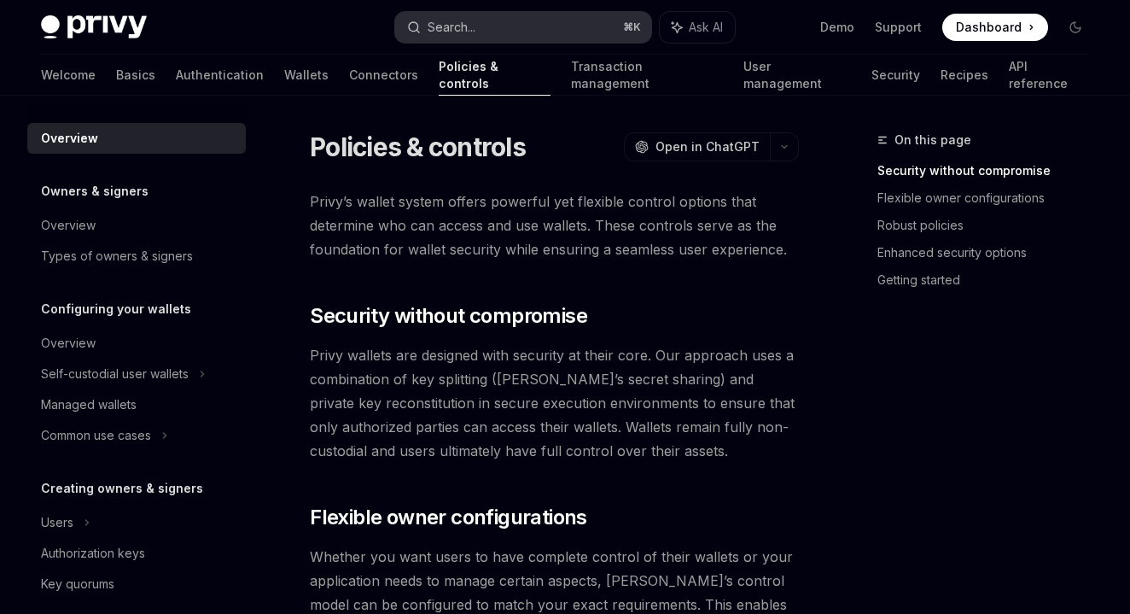
click at [567, 27] on button "Search... ⌘ K" at bounding box center [523, 27] width 257 height 31
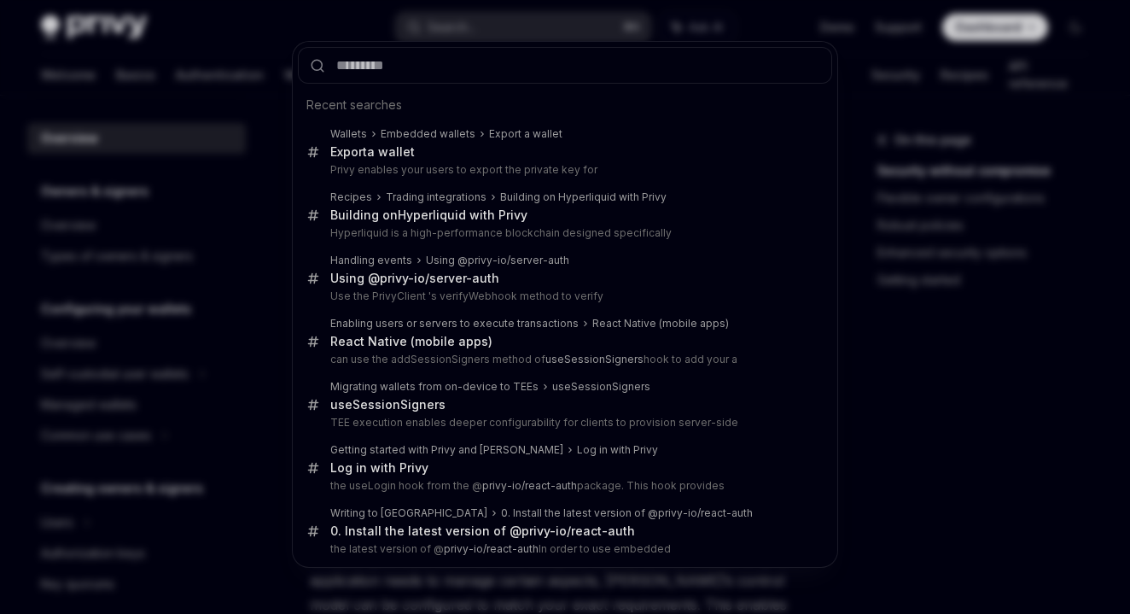
type input "**********"
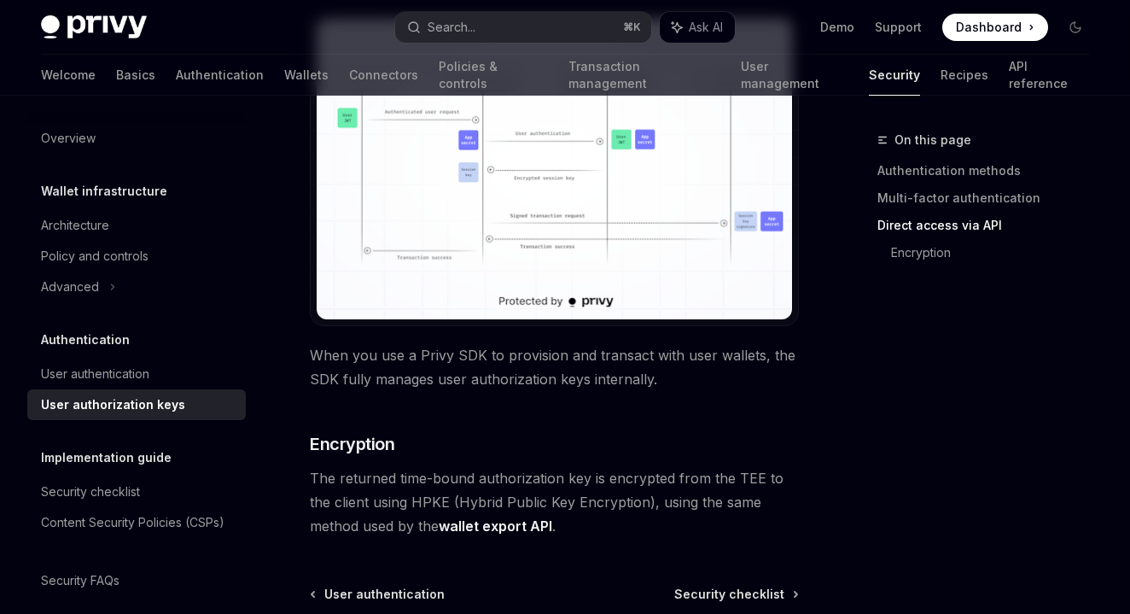
scroll to position [1729, 0]
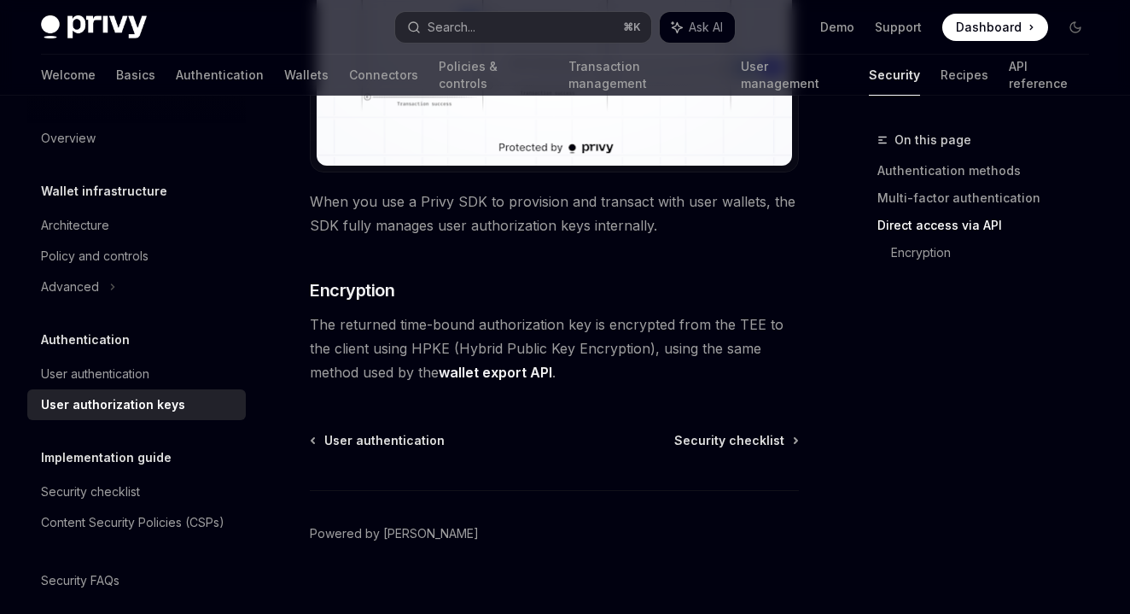
click at [494, 364] on link "wallet export API" at bounding box center [495, 373] width 113 height 18
type textarea "*"
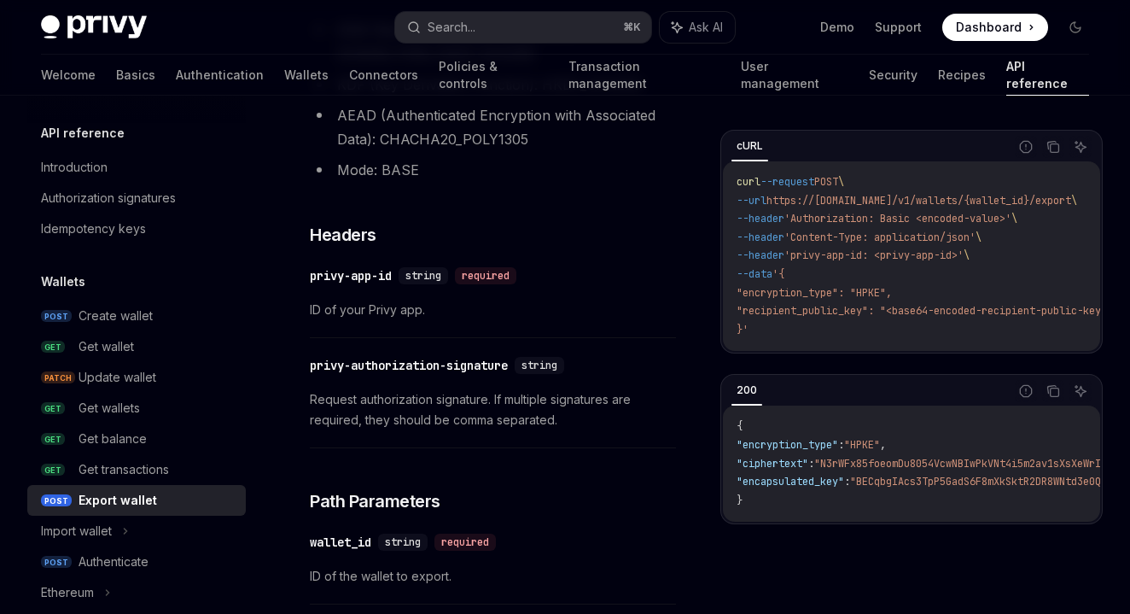
scroll to position [202, 0]
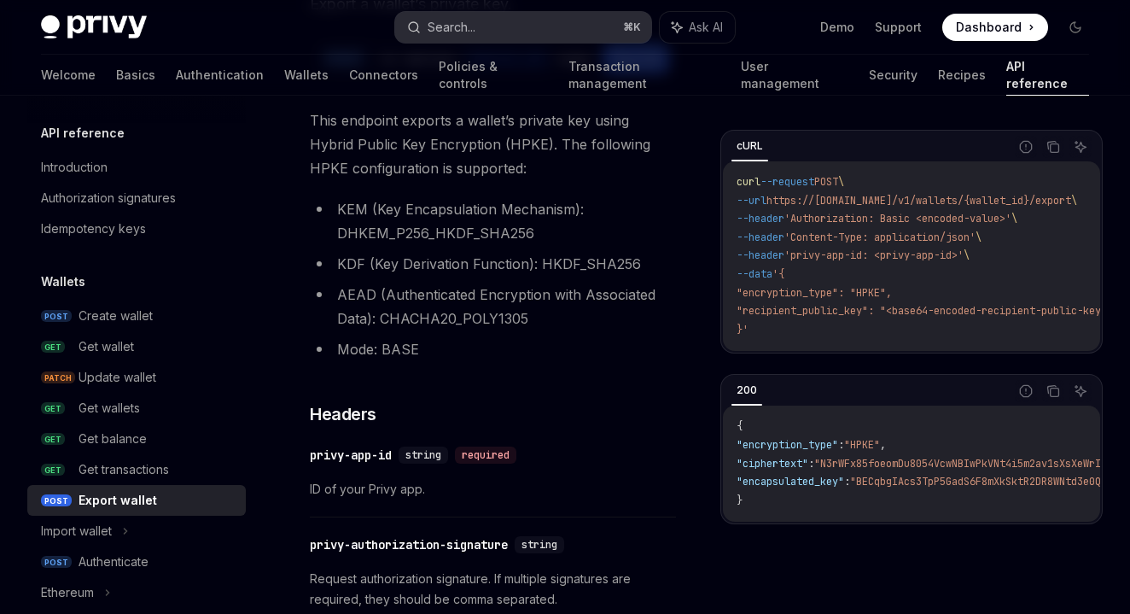
click at [462, 22] on div "Search..." at bounding box center [452, 27] width 48 height 20
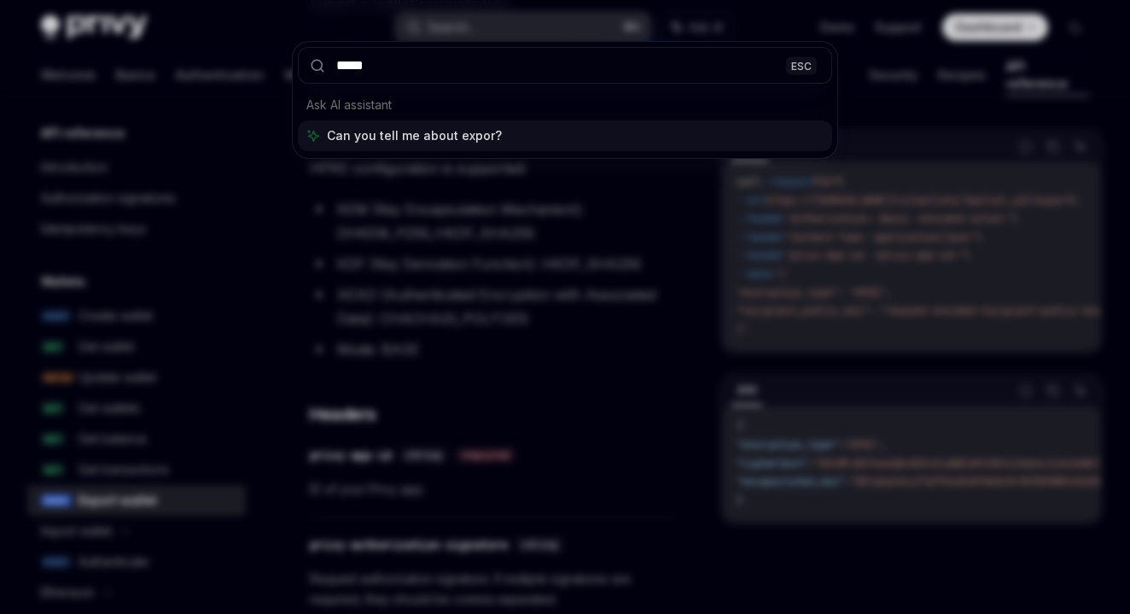
type input "******"
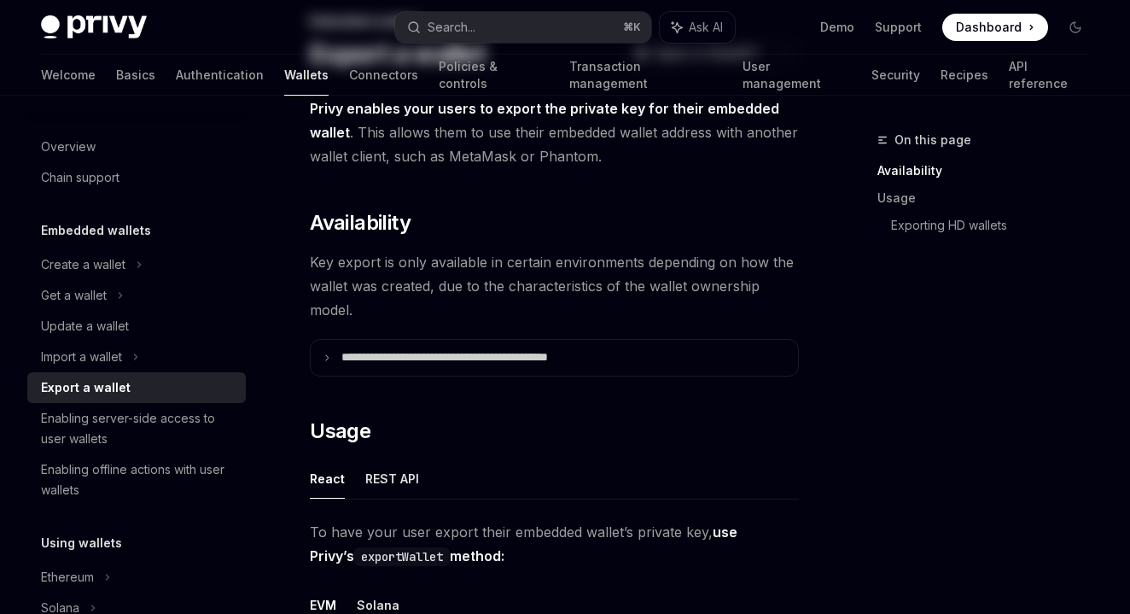
scroll to position [229, 0]
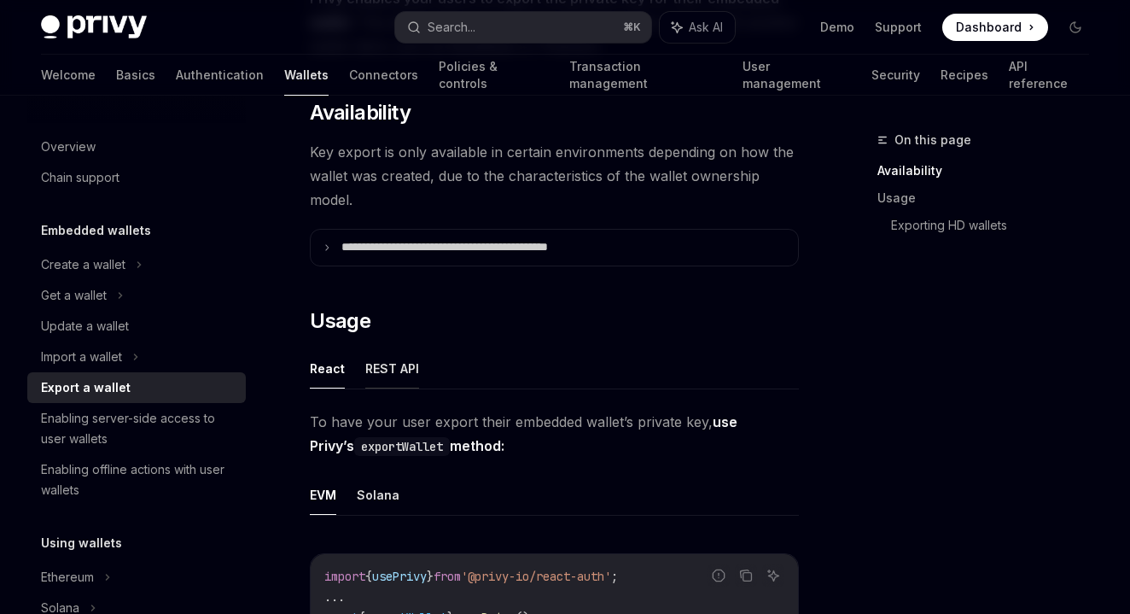
click at [381, 369] on button "REST API" at bounding box center [392, 368] width 54 height 40
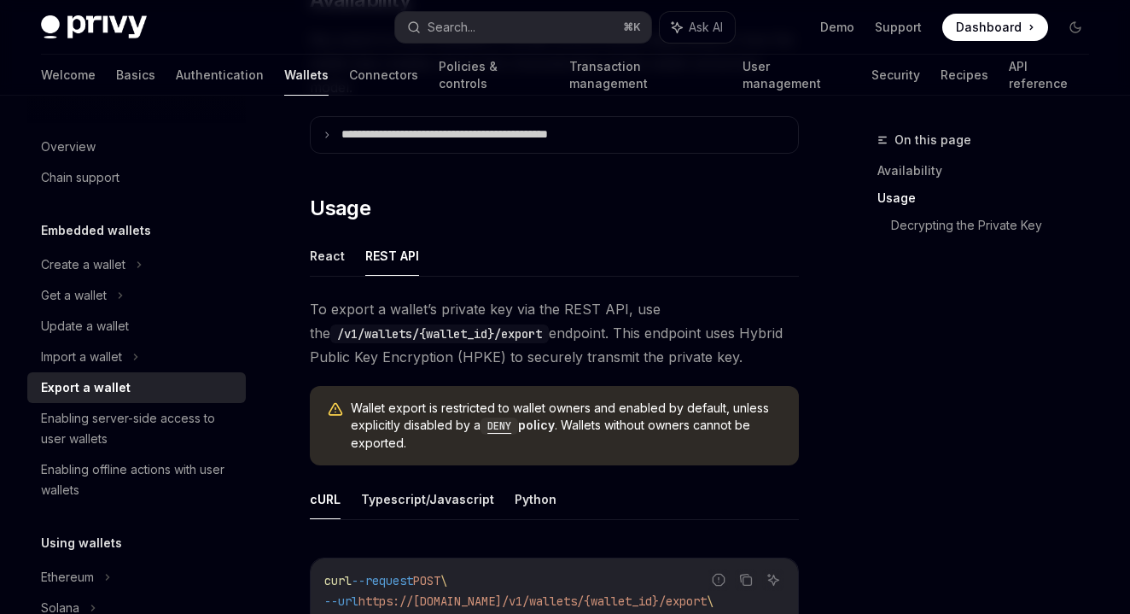
scroll to position [525, 0]
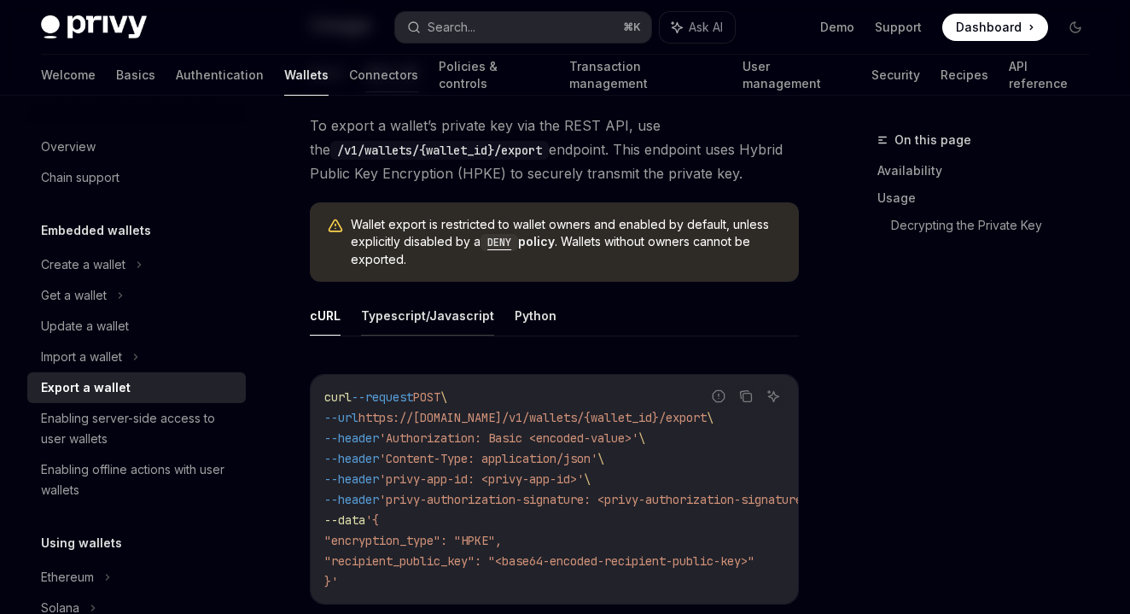
click at [414, 323] on button "Typescript/Javascript" at bounding box center [427, 315] width 133 height 40
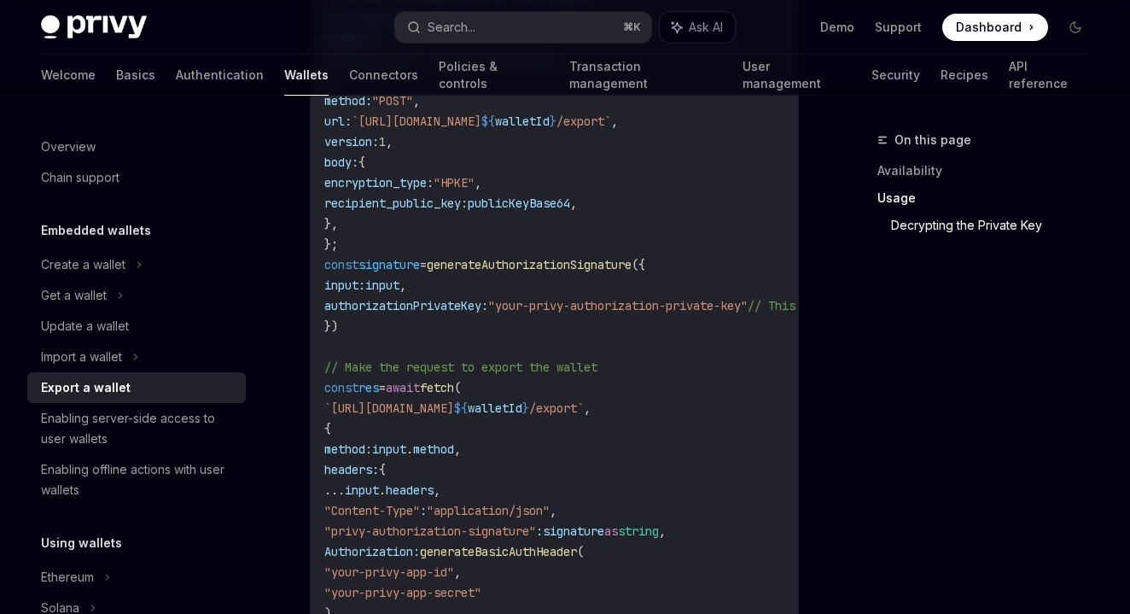
scroll to position [1492, 0]
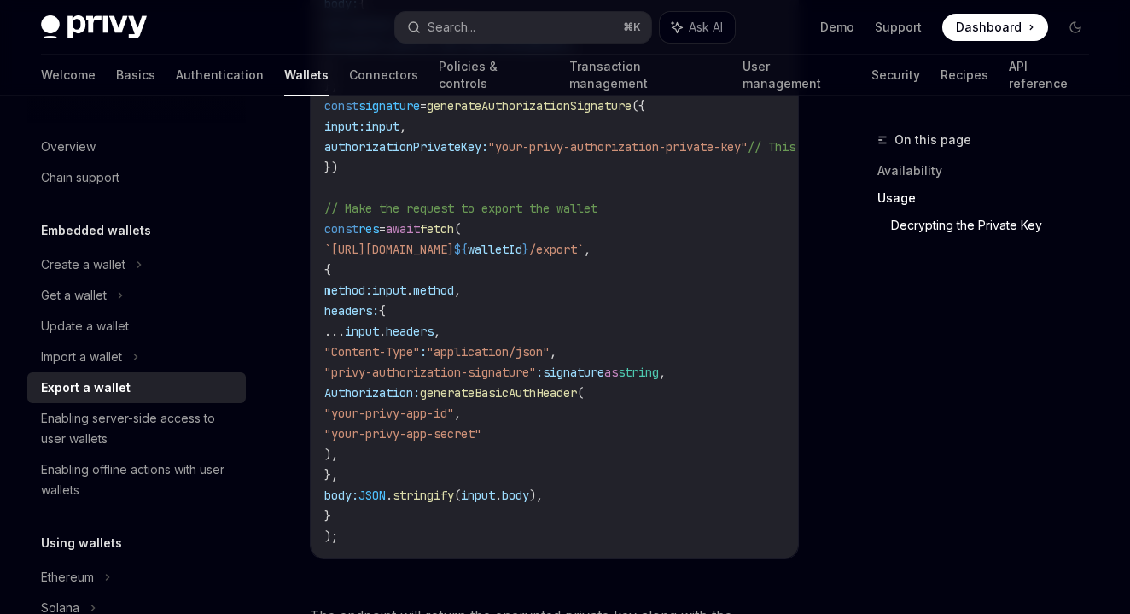
click at [505, 393] on span "generateBasicAuthHeader" at bounding box center [498, 392] width 157 height 15
drag, startPoint x: 361, startPoint y: 393, endPoint x: 407, endPoint y: 458, distance: 79.6
copy code "Authorization: generateBasicAuthHeader ( "your-privy-app-id" , "your-privy-app-…"
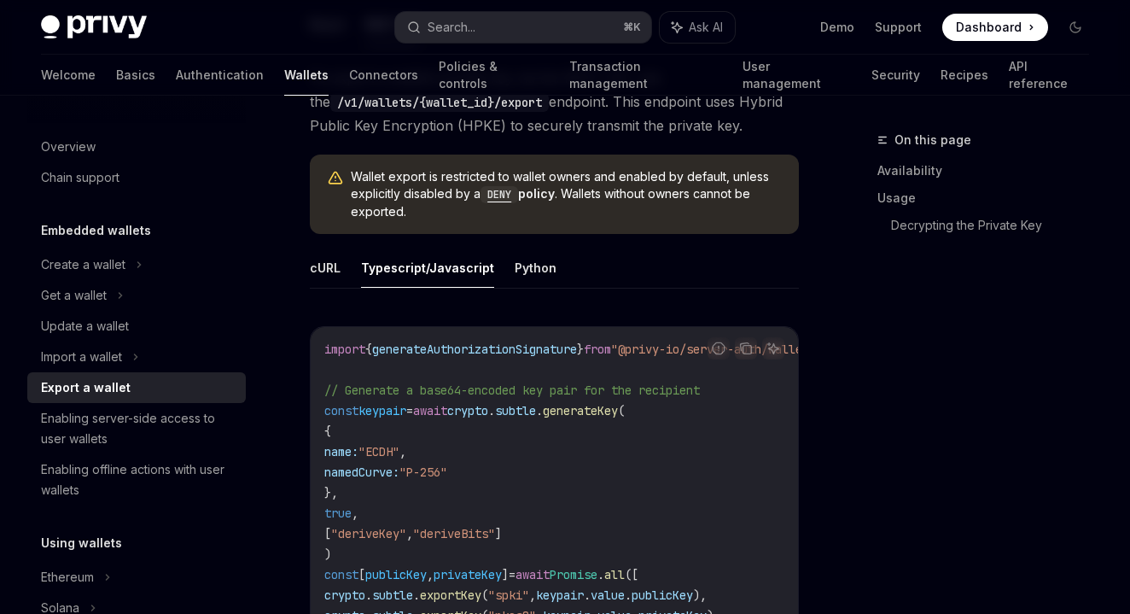
scroll to position [564, 0]
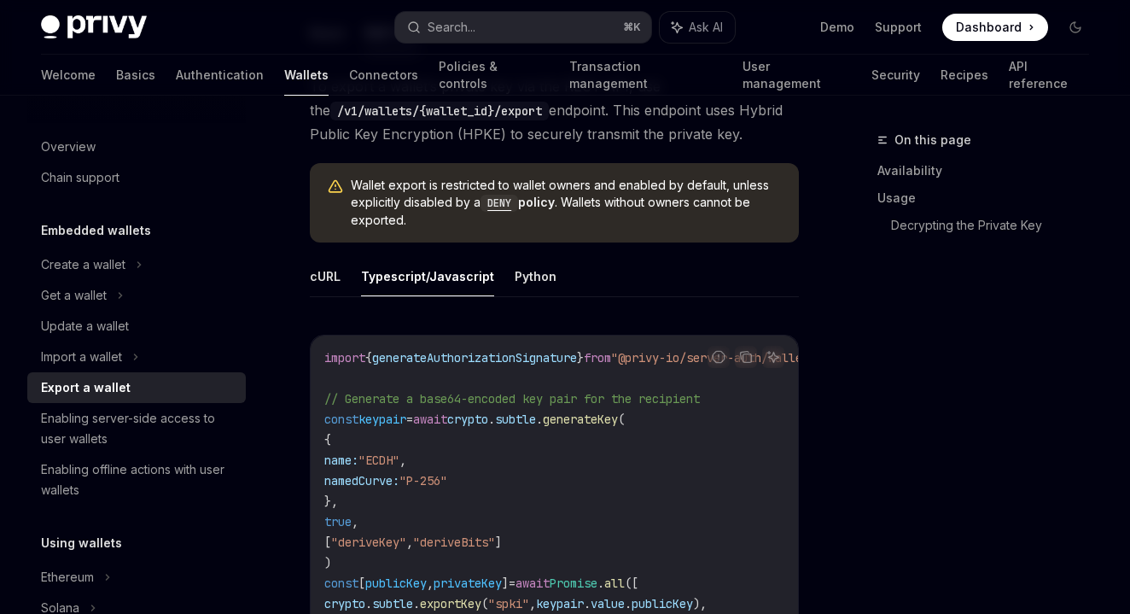
click at [492, 207] on code "DENY" at bounding box center [499, 203] width 38 height 17
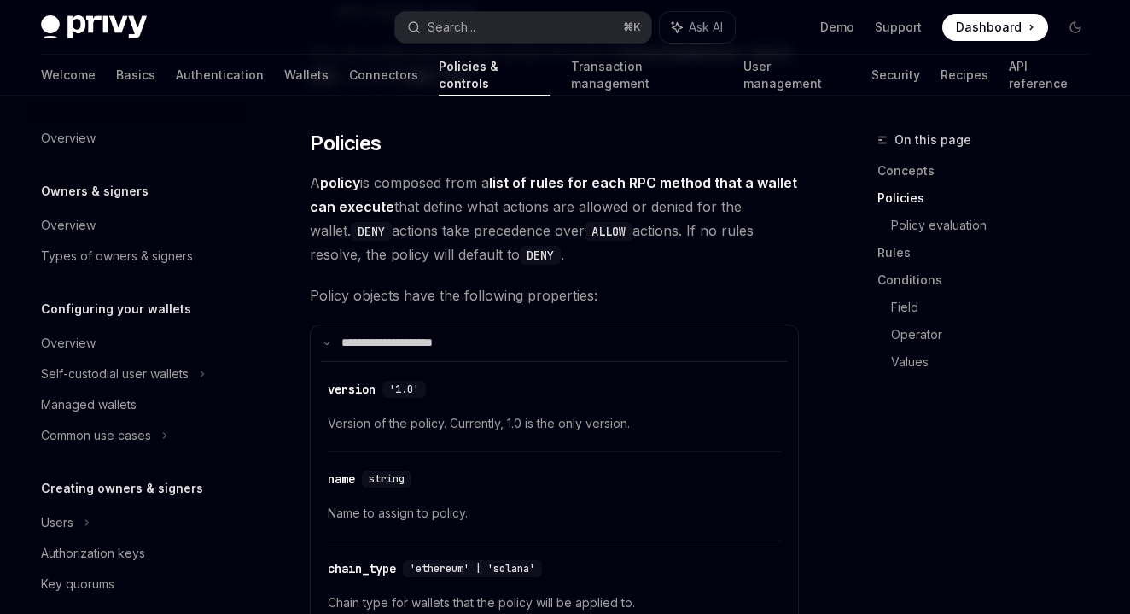
scroll to position [588, 0]
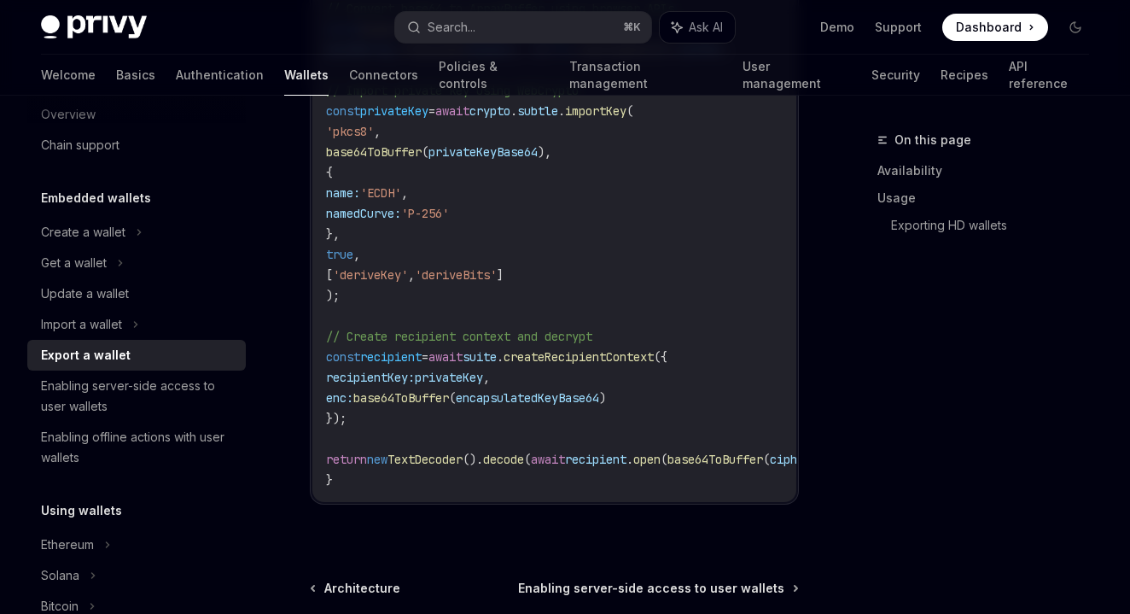
scroll to position [3559, 0]
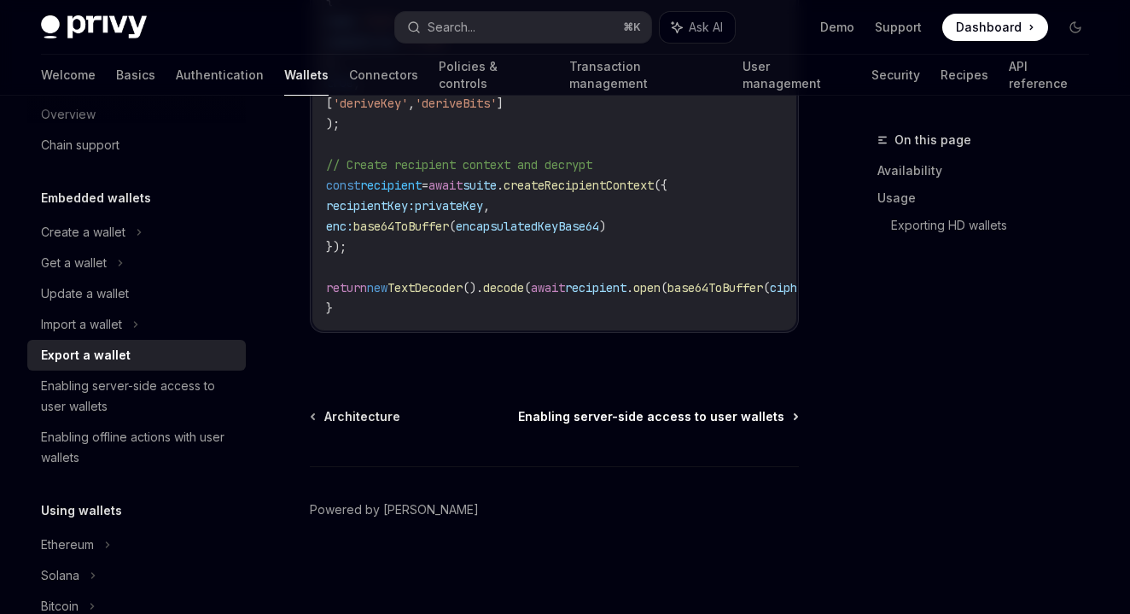
click at [582, 420] on span "Enabling server-side access to user wallets" at bounding box center [651, 416] width 266 height 17
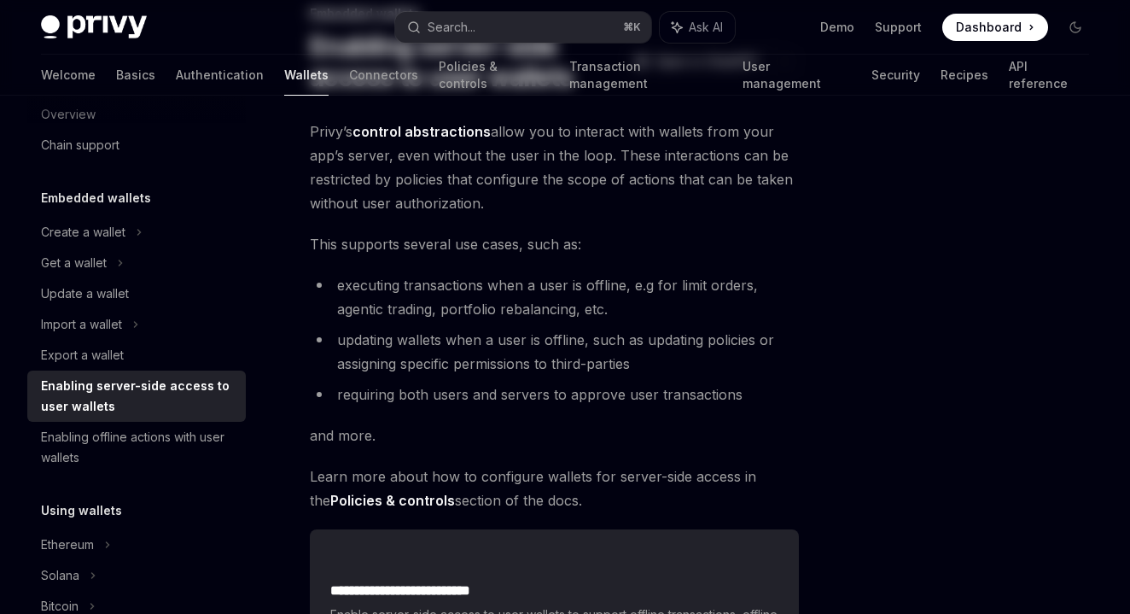
scroll to position [361, 0]
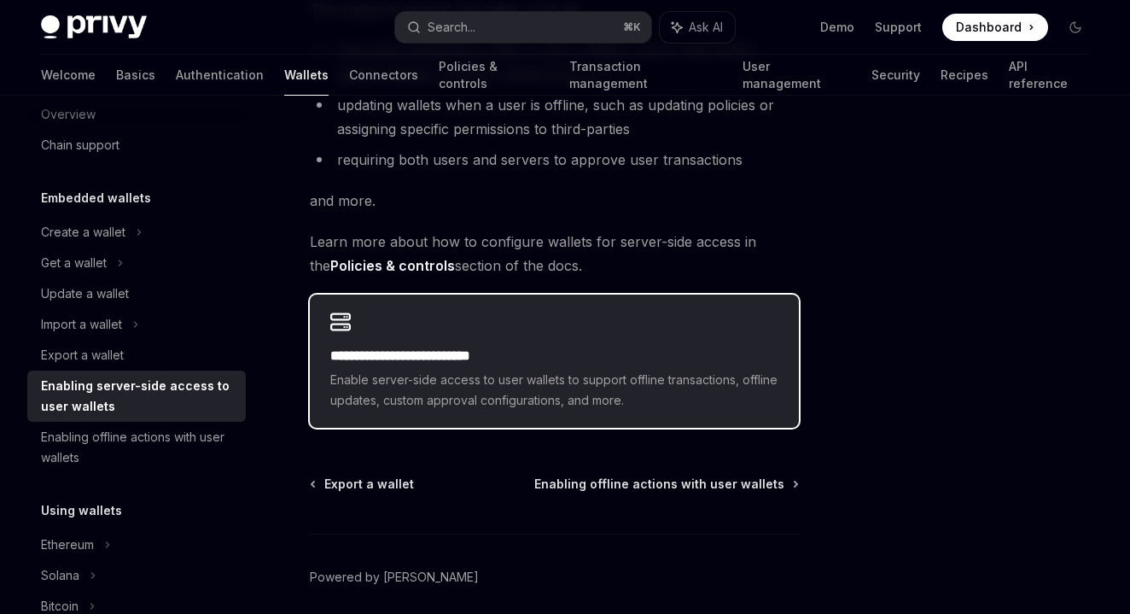
click at [575, 379] on span "Enable server-side access to user wallets to support offline transactions, offl…" at bounding box center [554, 390] width 448 height 41
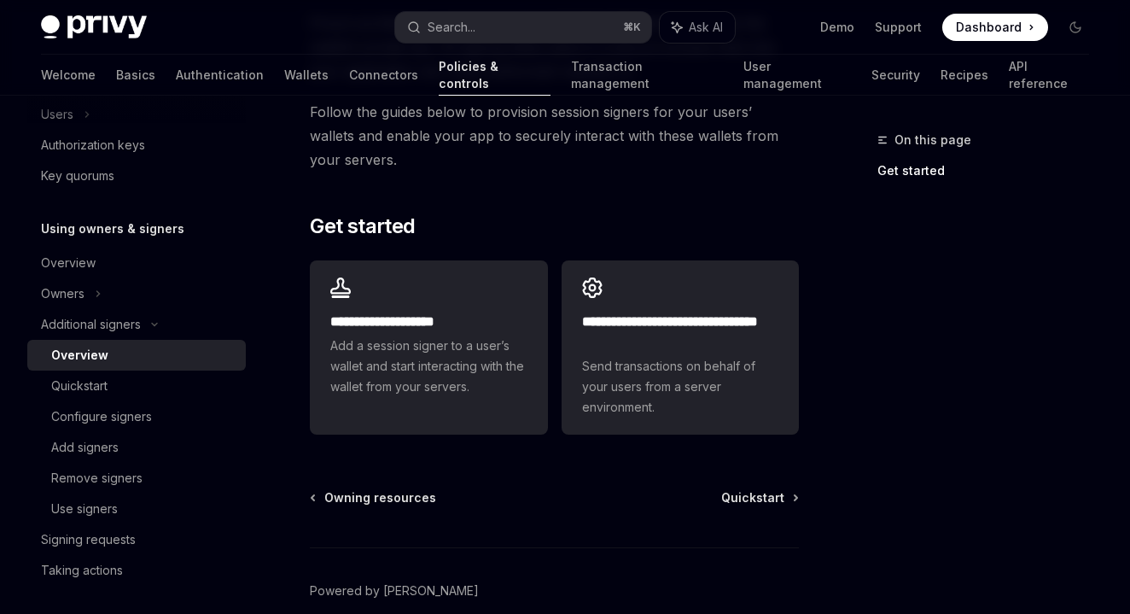
scroll to position [613, 0]
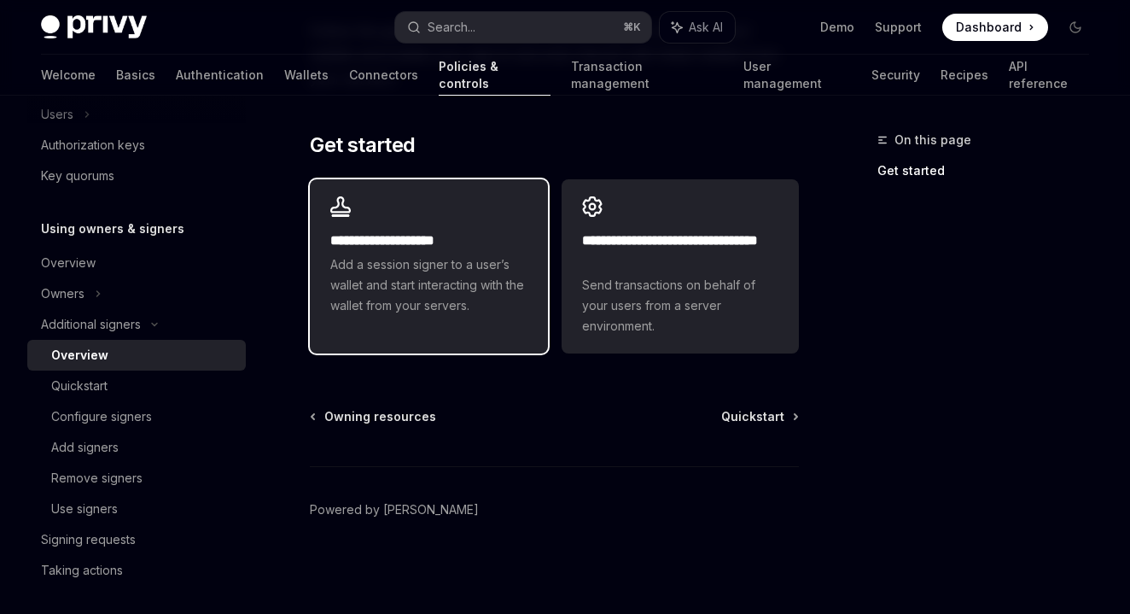
click at [433, 280] on span "Add a session signer to a user’s wallet and start interacting with the wallet f…" at bounding box center [428, 284] width 196 height 61
type textarea "*"
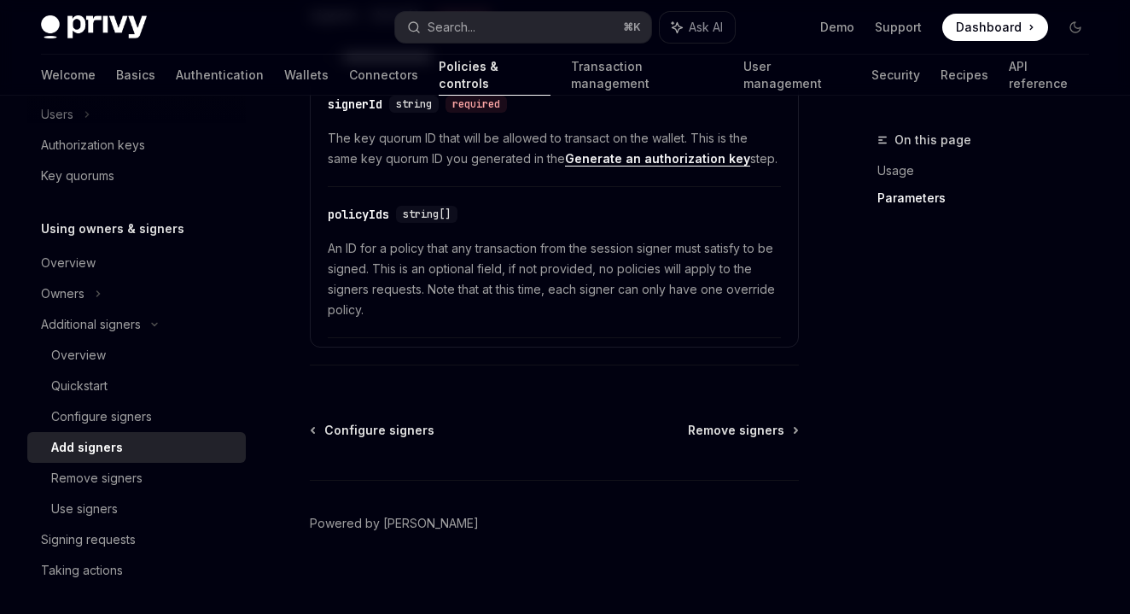
scroll to position [993, 0]
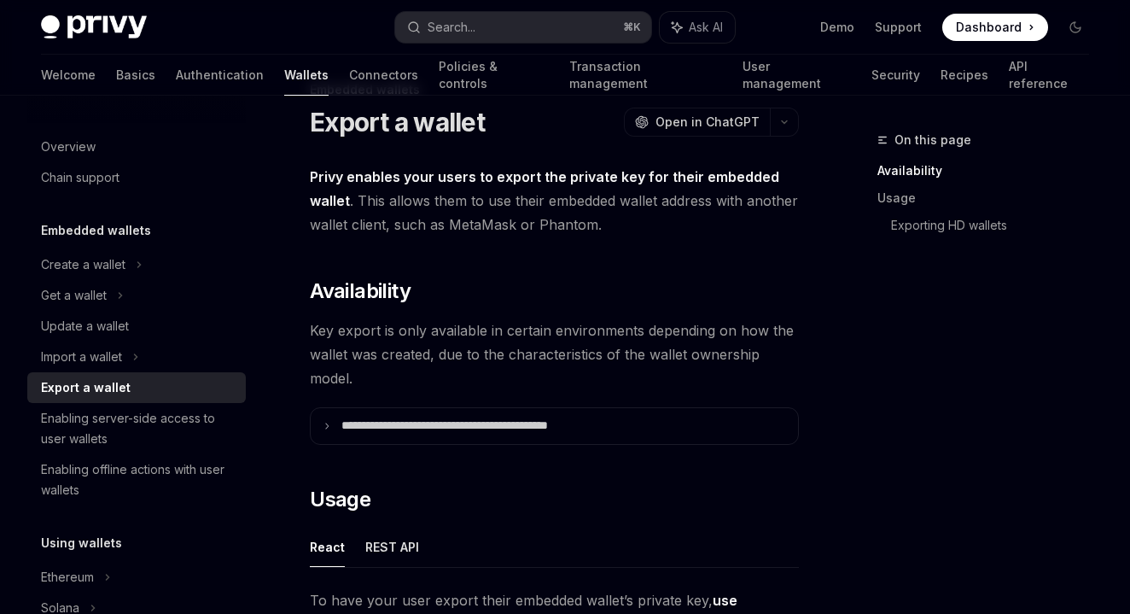
scroll to position [132, 0]
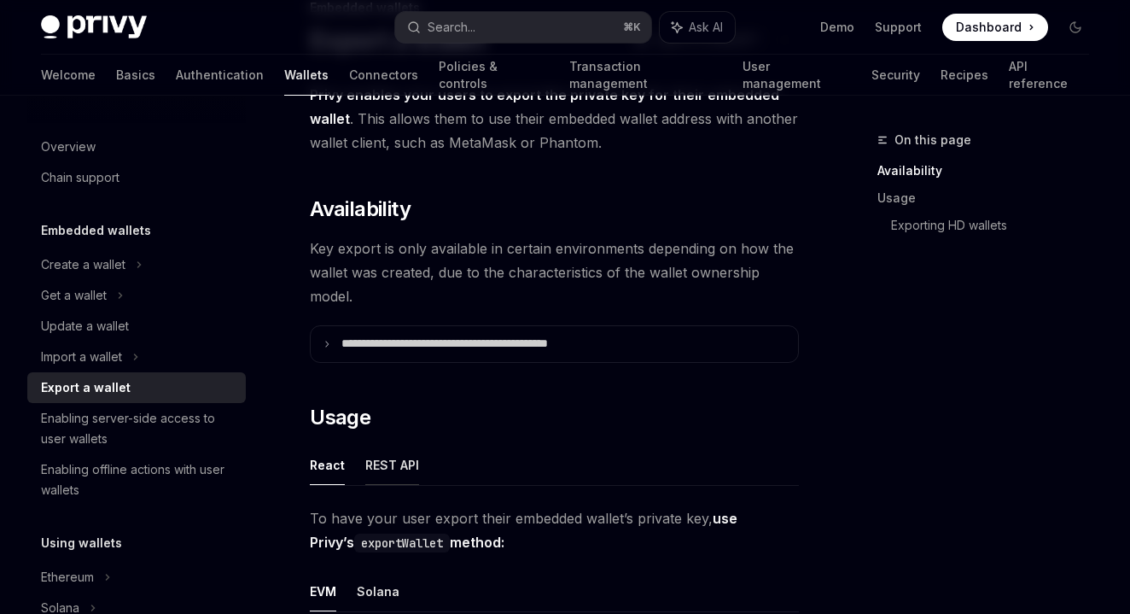
click at [385, 476] on button "REST API" at bounding box center [392, 465] width 54 height 40
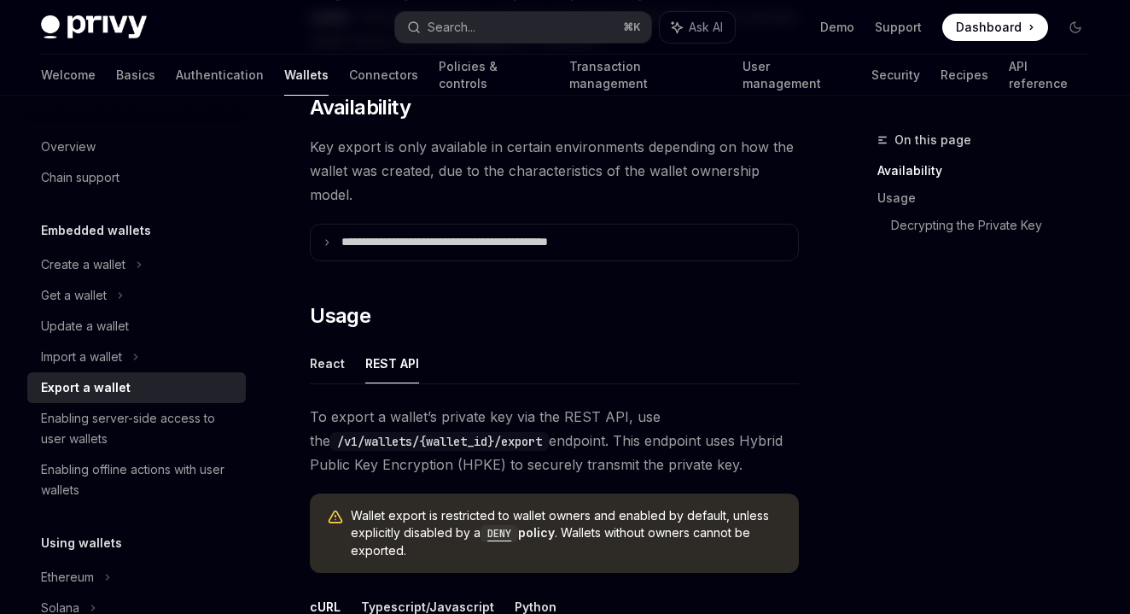
scroll to position [440, 0]
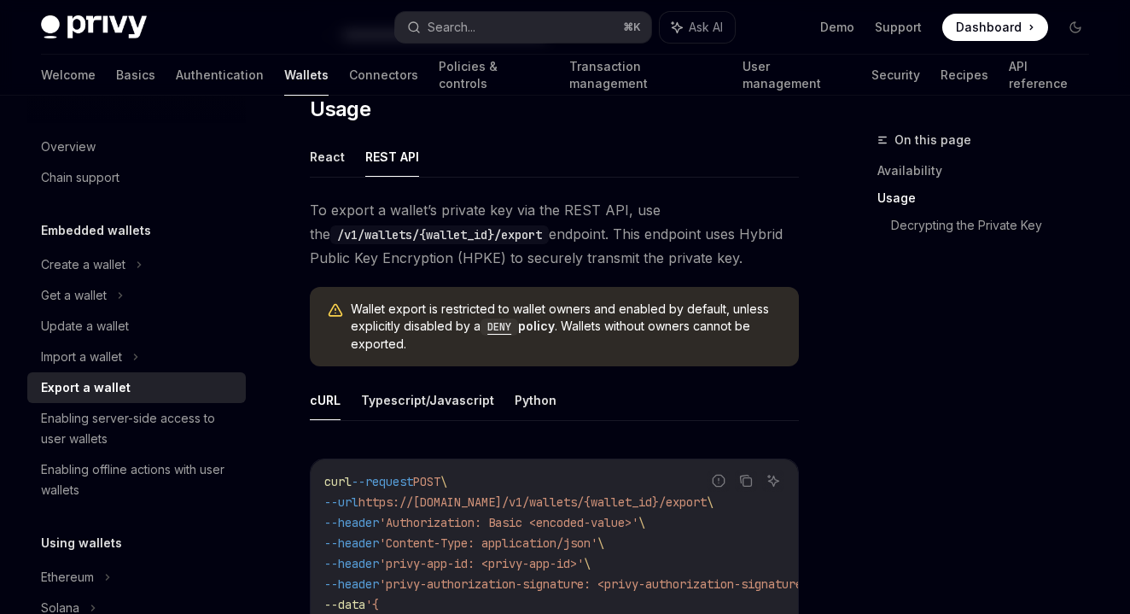
click at [503, 328] on code "DENY" at bounding box center [499, 326] width 38 height 17
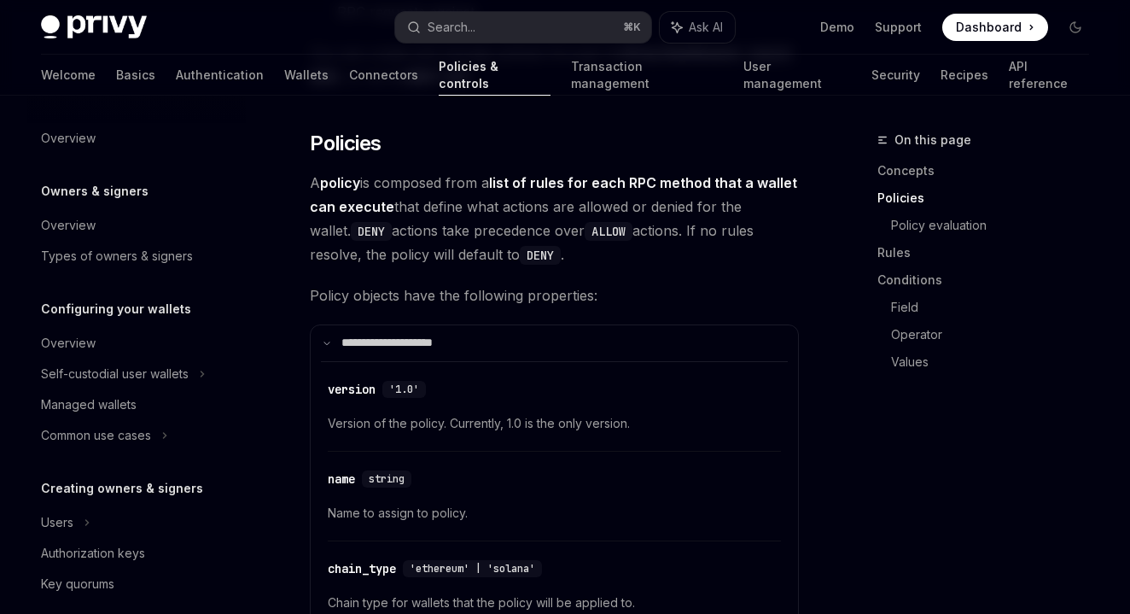
scroll to position [588, 0]
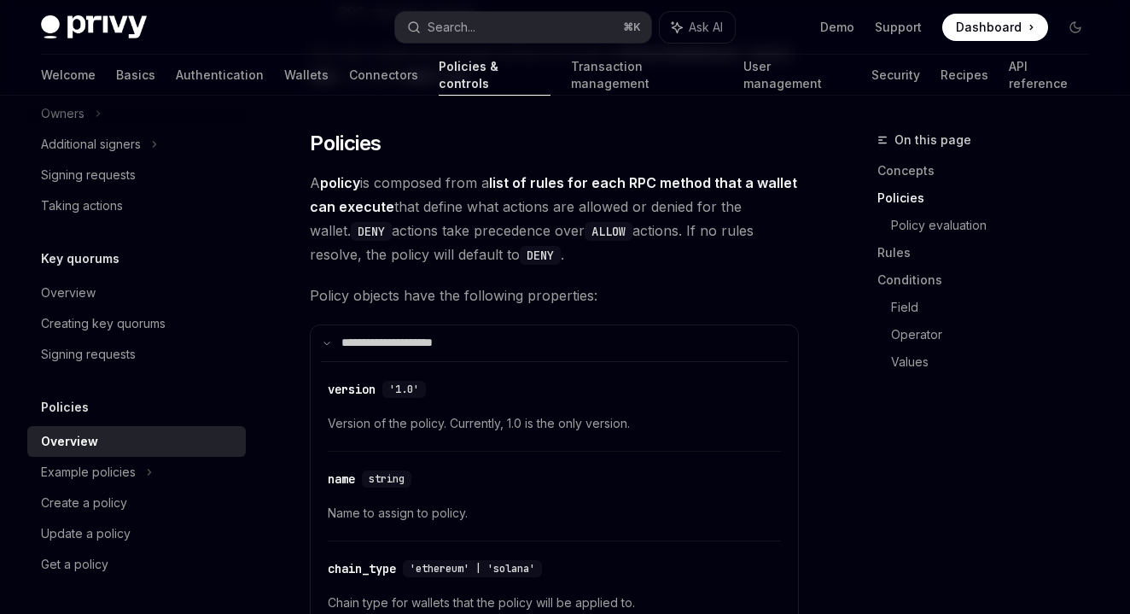
click at [351, 227] on code "DENY" at bounding box center [371, 231] width 41 height 19
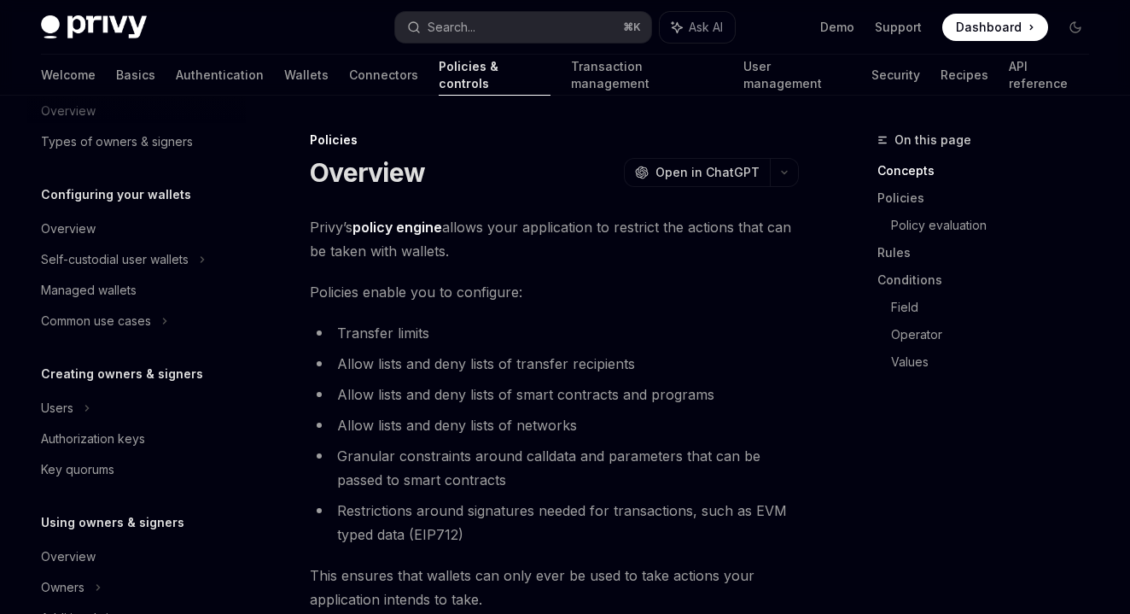
scroll to position [0, 0]
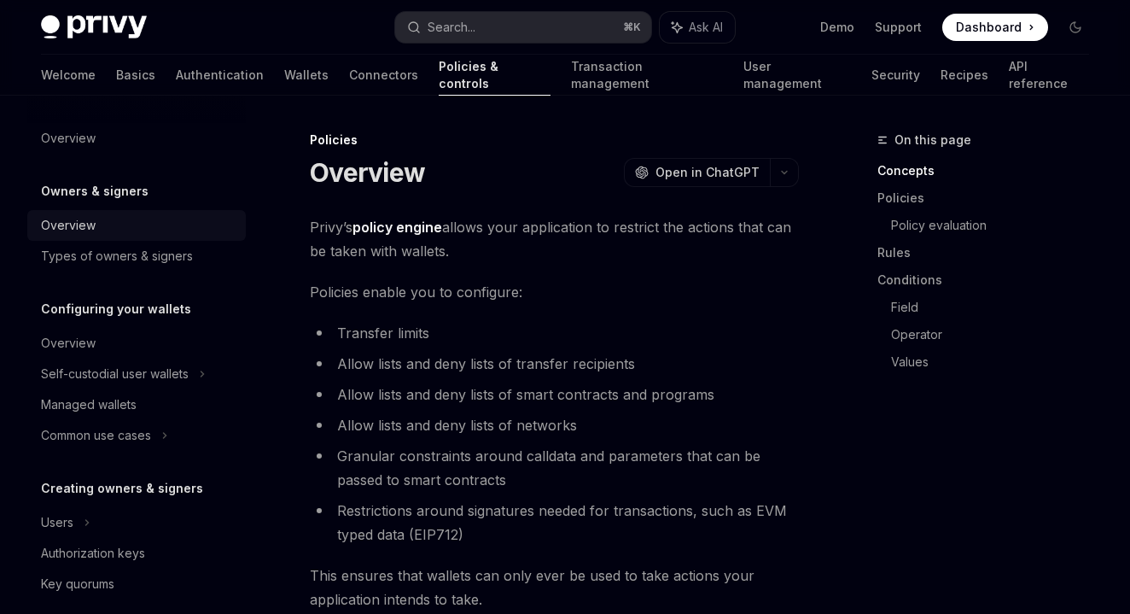
click at [138, 219] on div "Overview" at bounding box center [138, 225] width 195 height 20
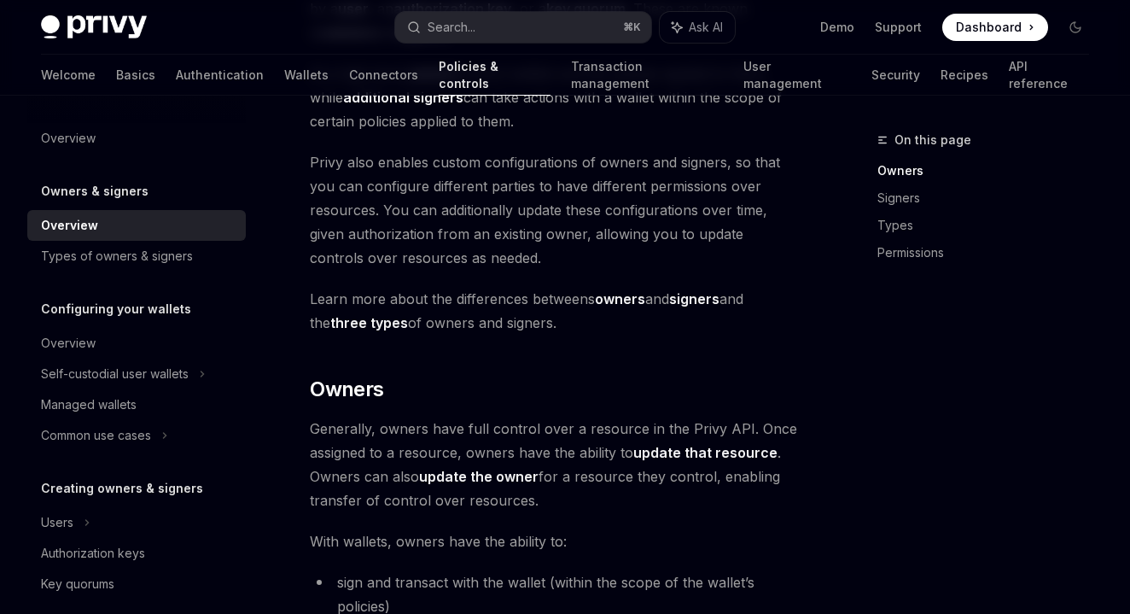
scroll to position [148, 0]
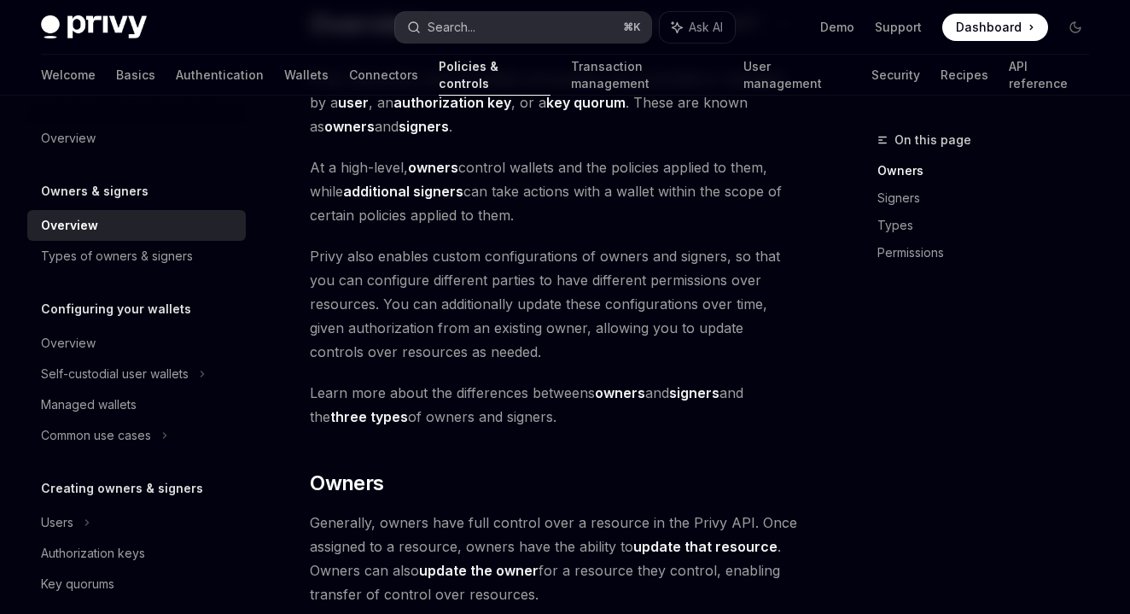
click at [424, 38] on button "Search... ⌘ K" at bounding box center [523, 27] width 257 height 31
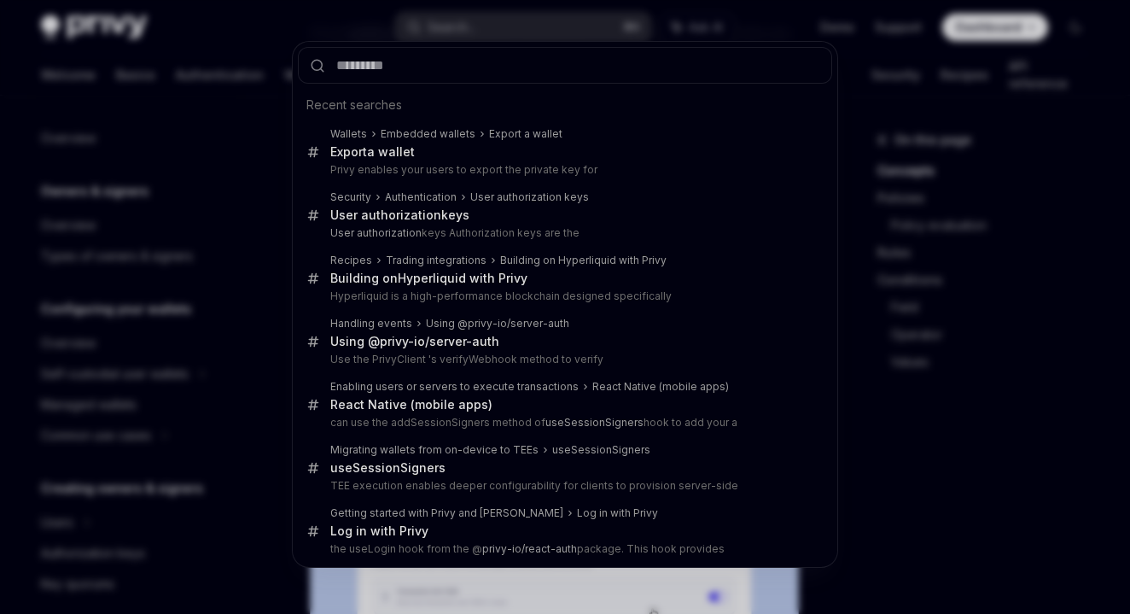
scroll to position [588, 0]
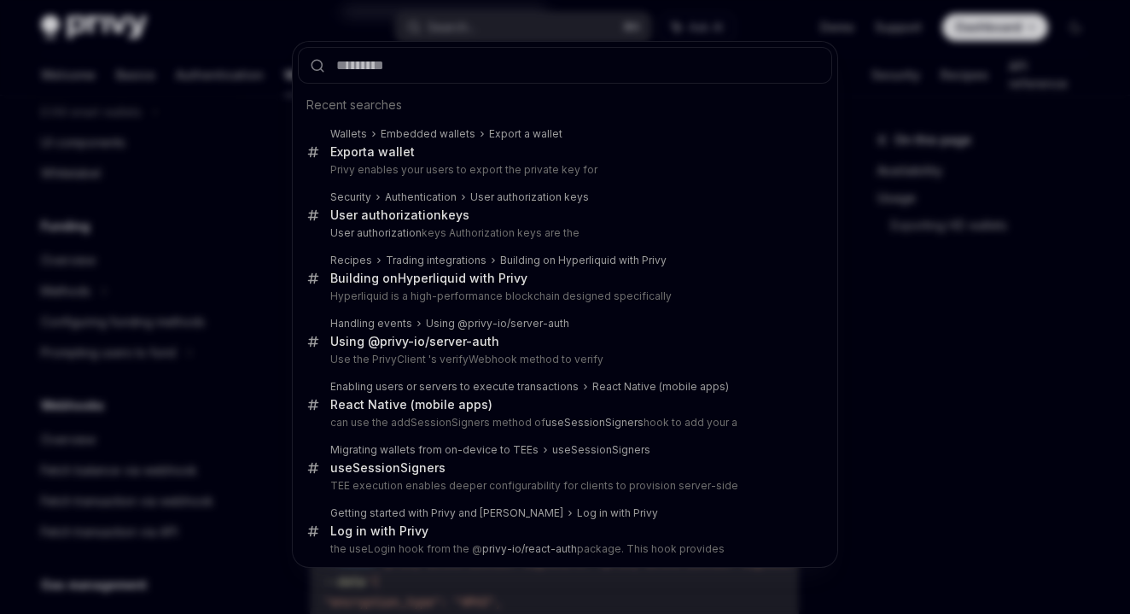
scroll to position [32, 0]
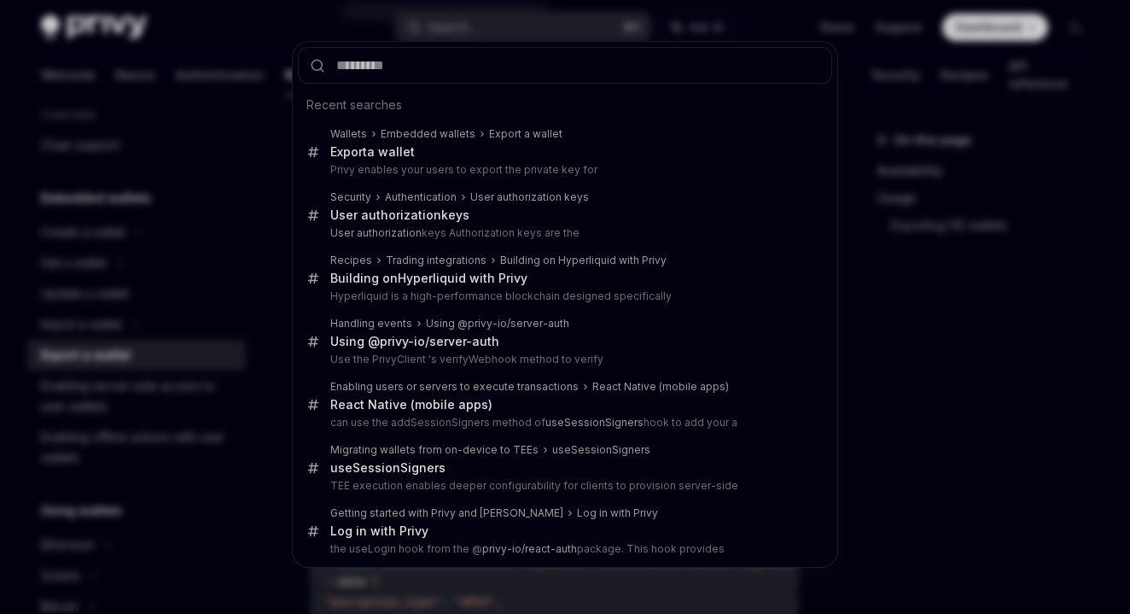
click at [222, 107] on div "Recent searches Wallets Embedded wallets Export a wallet Export a wallet Privy …" at bounding box center [565, 307] width 1130 height 614
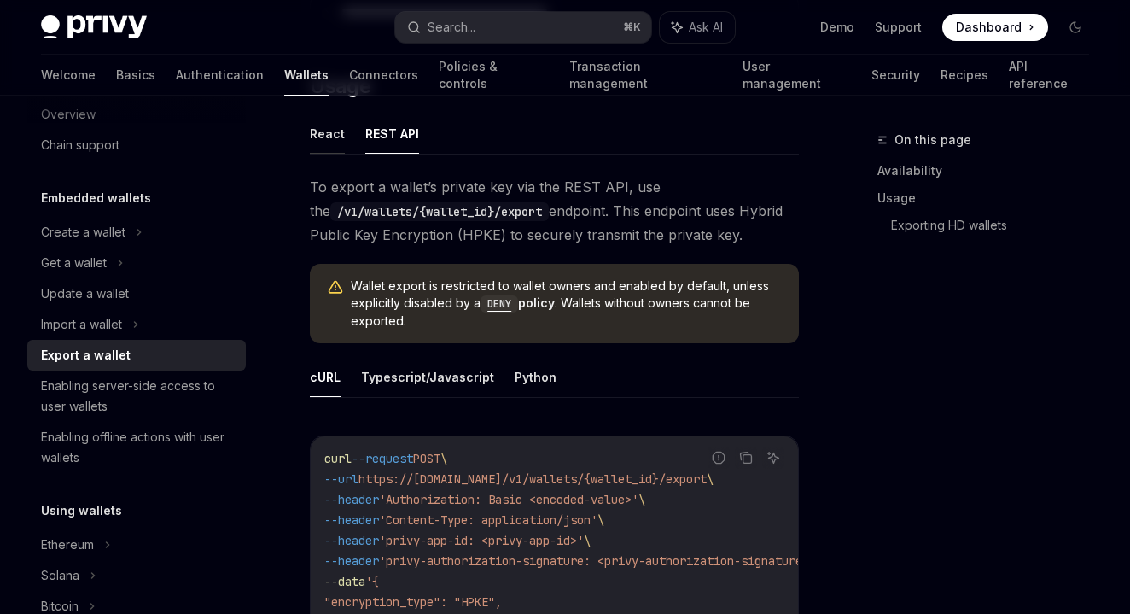
click at [327, 133] on button "React" at bounding box center [327, 133] width 35 height 40
type textarea "*"
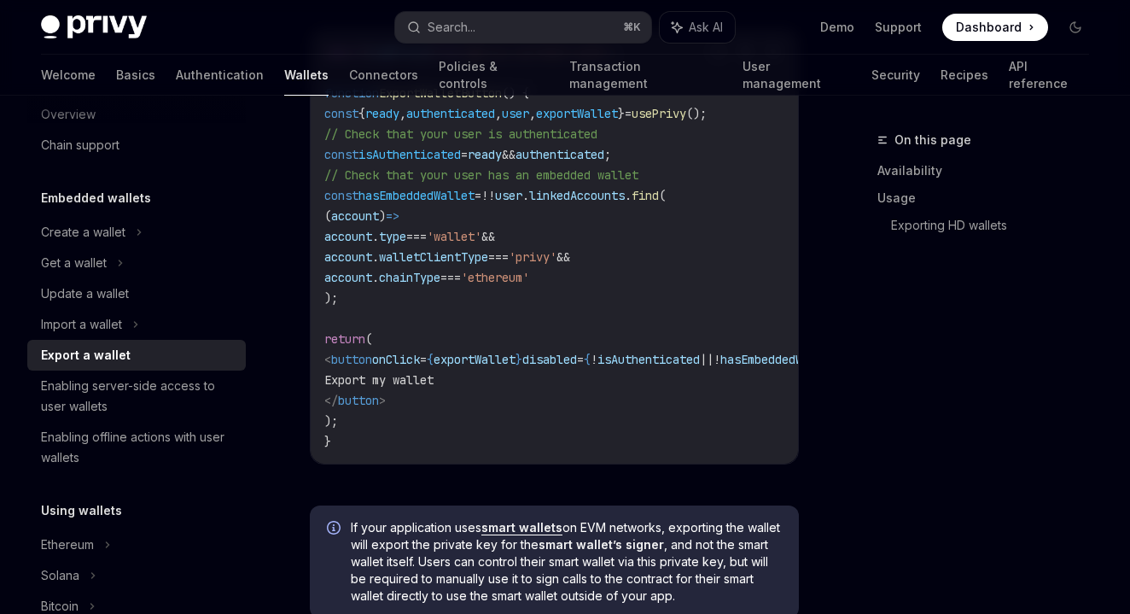
scroll to position [1116, 0]
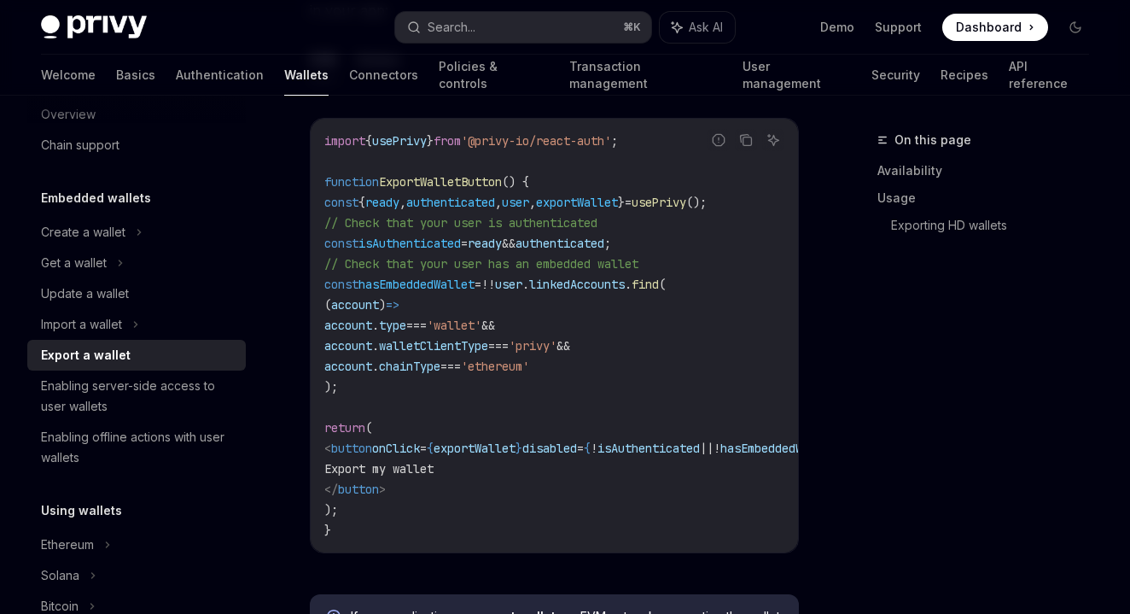
click at [522, 277] on span "user" at bounding box center [508, 283] width 27 height 15
click at [591, 282] on span "linkedAccounts" at bounding box center [577, 283] width 96 height 15
click at [418, 282] on span "hasEmbeddedWallet" at bounding box center [416, 283] width 116 height 15
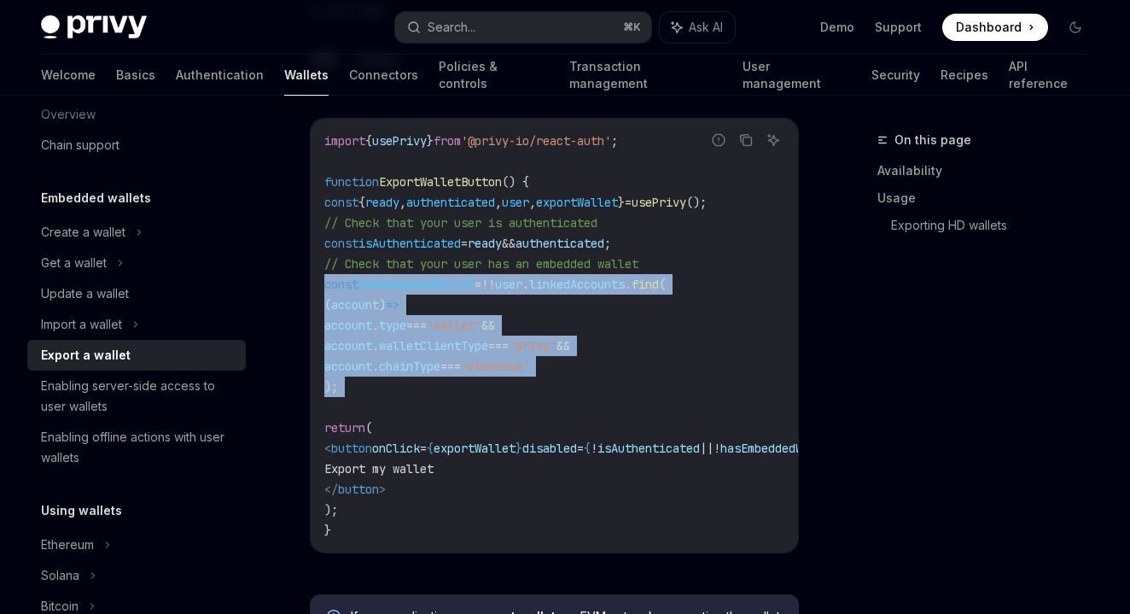
drag, startPoint x: 418, startPoint y: 282, endPoint x: 431, endPoint y: 384, distance: 103.2
click at [432, 385] on code "import { usePrivy } from '@privy-io/react-auth' ; function ExportWalletButton (…" at bounding box center [607, 336] width 567 height 410
copy code "const hasEmbeddedWallet = !! user . linkedAccounts . find ( ( account ) => acco…"
